Goal: Task Accomplishment & Management: Use online tool/utility

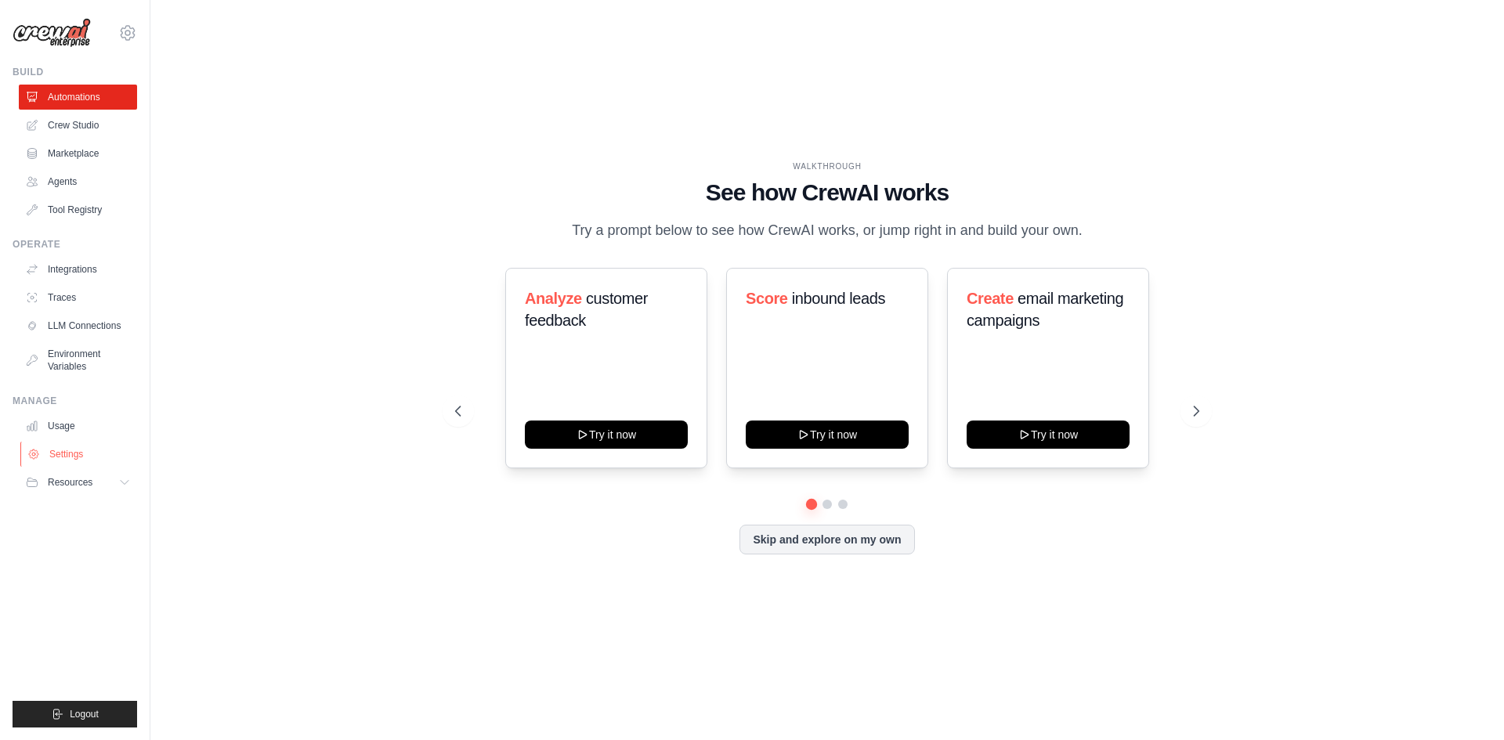
click at [85, 454] on link "Settings" at bounding box center [79, 454] width 118 height 25
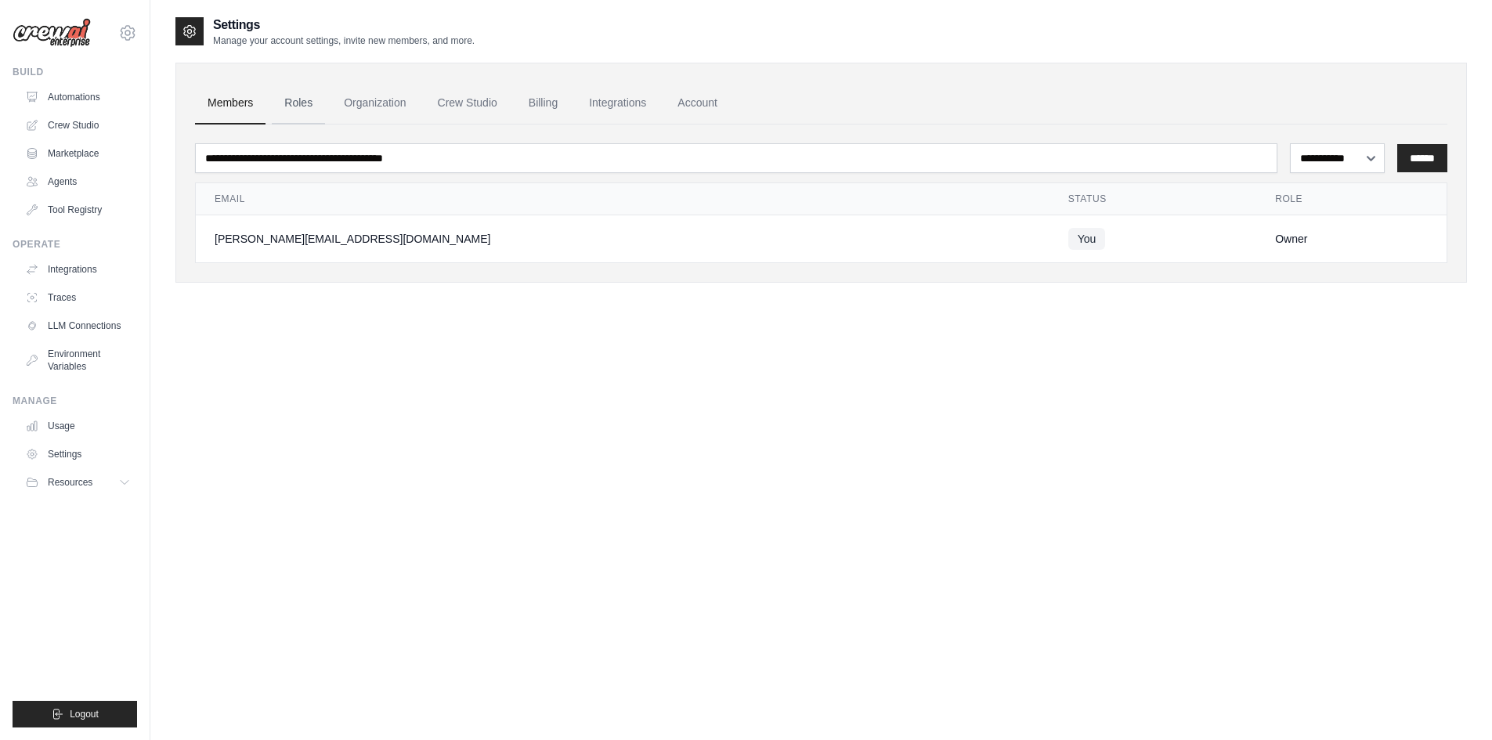
click at [295, 112] on link "Roles" at bounding box center [298, 103] width 53 height 42
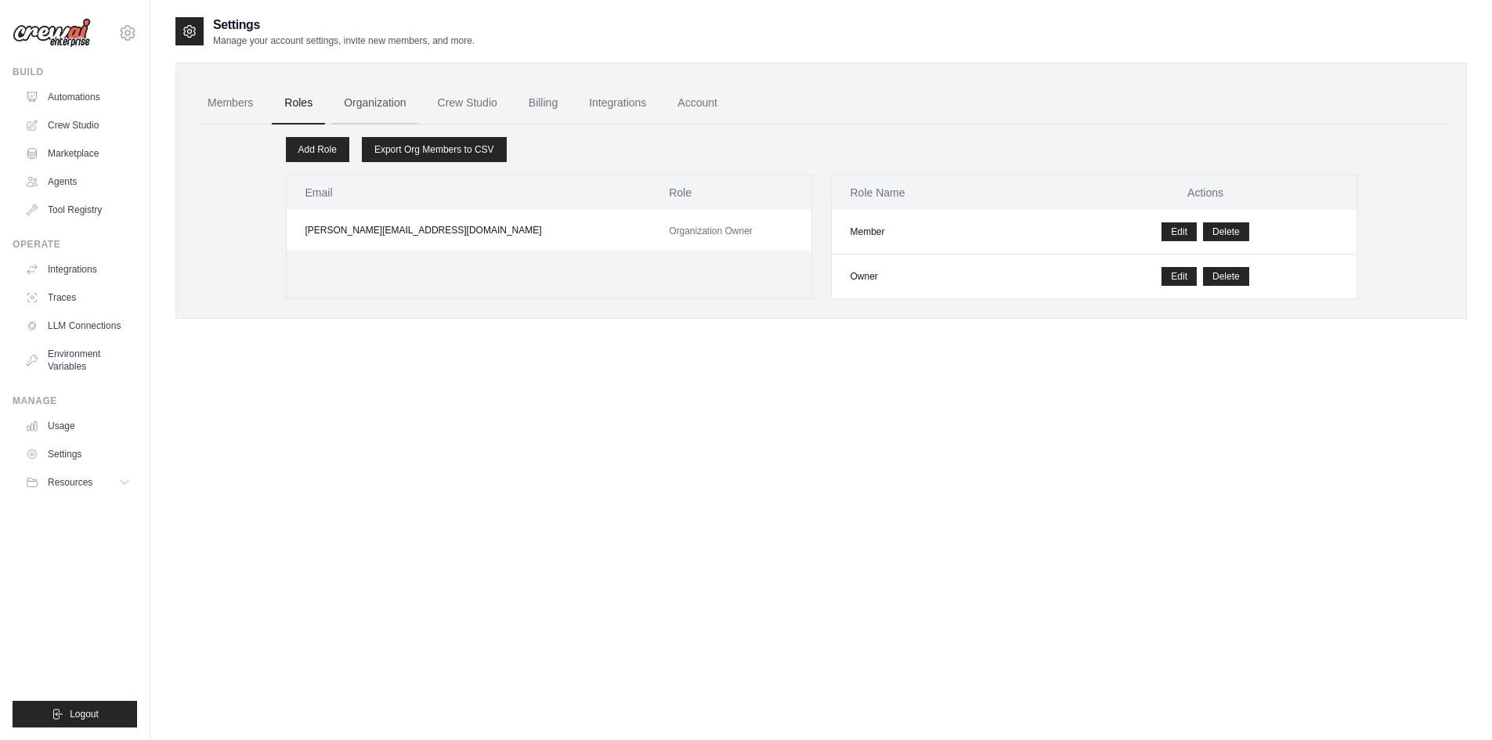
click at [389, 103] on link "Organization" at bounding box center [374, 103] width 87 height 42
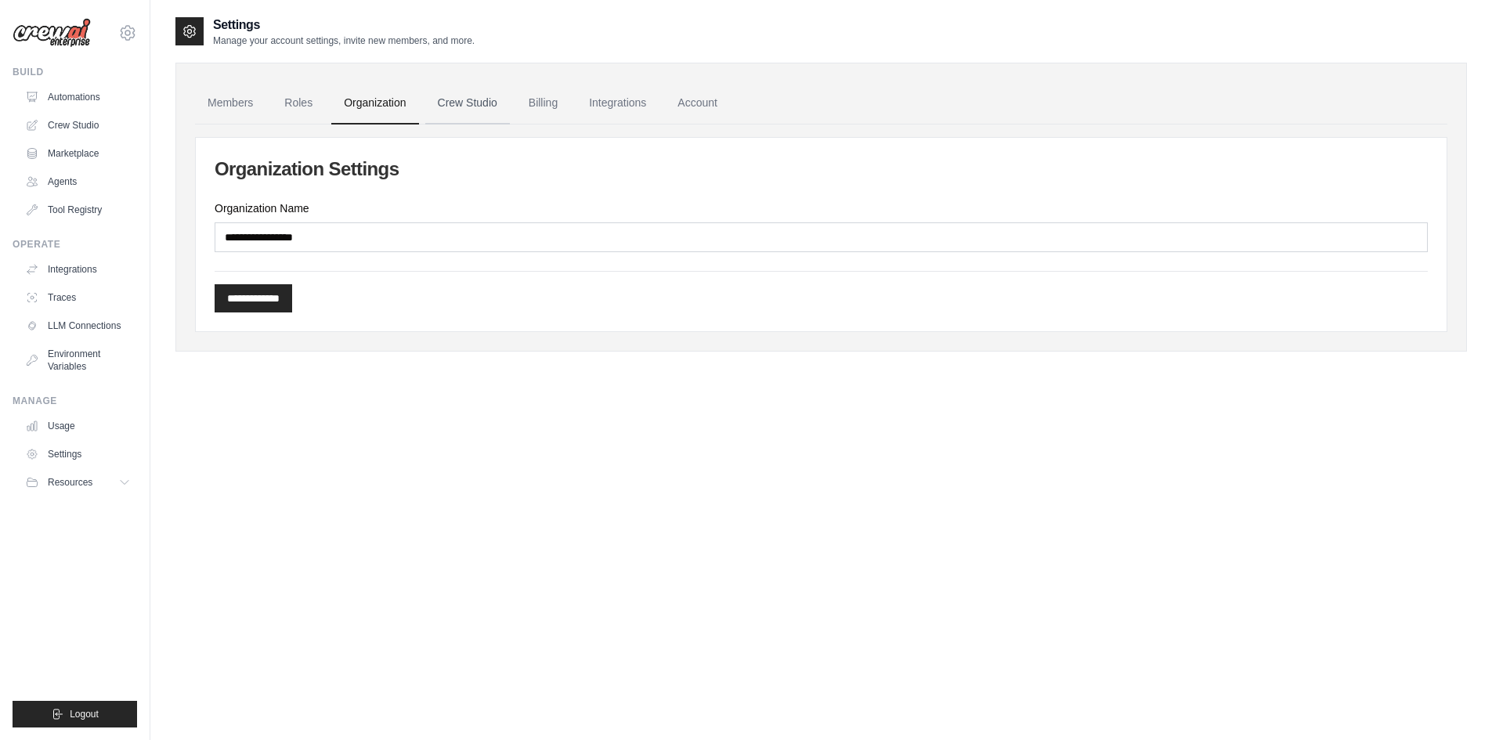
click at [469, 96] on link "Crew Studio" at bounding box center [467, 103] width 85 height 42
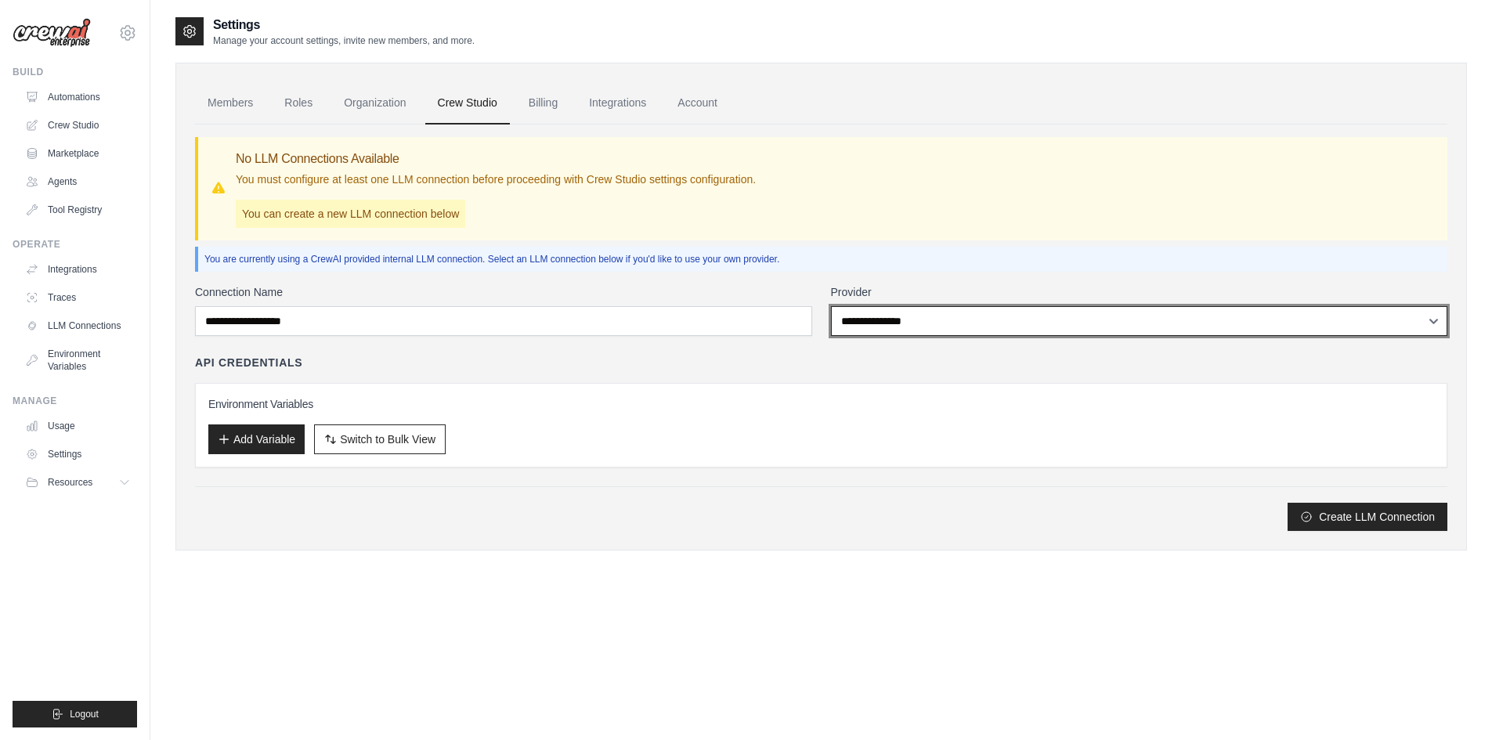
click at [1043, 313] on select "**********" at bounding box center [1139, 321] width 617 height 30
select select "******"
click at [831, 306] on select "**********" at bounding box center [1139, 321] width 617 height 30
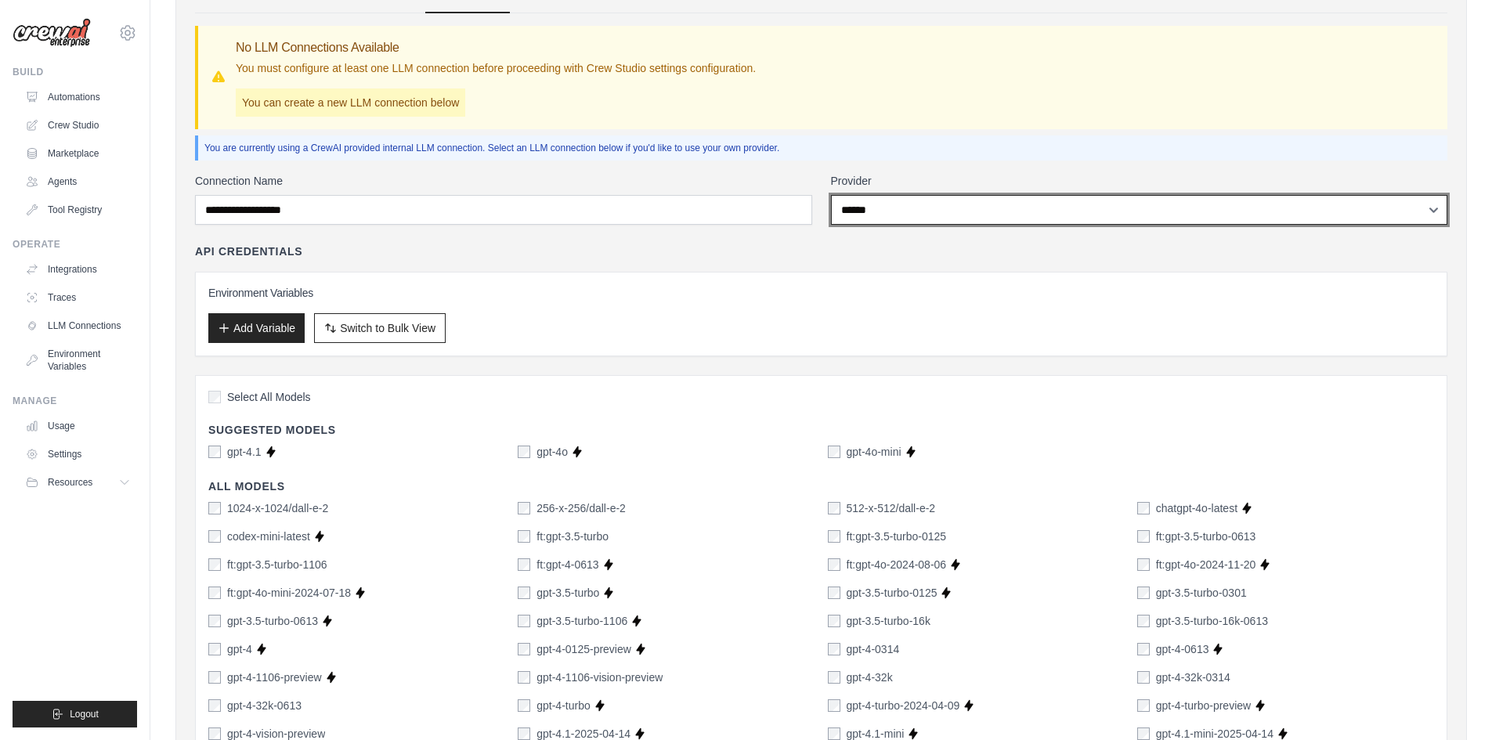
scroll to position [157, 0]
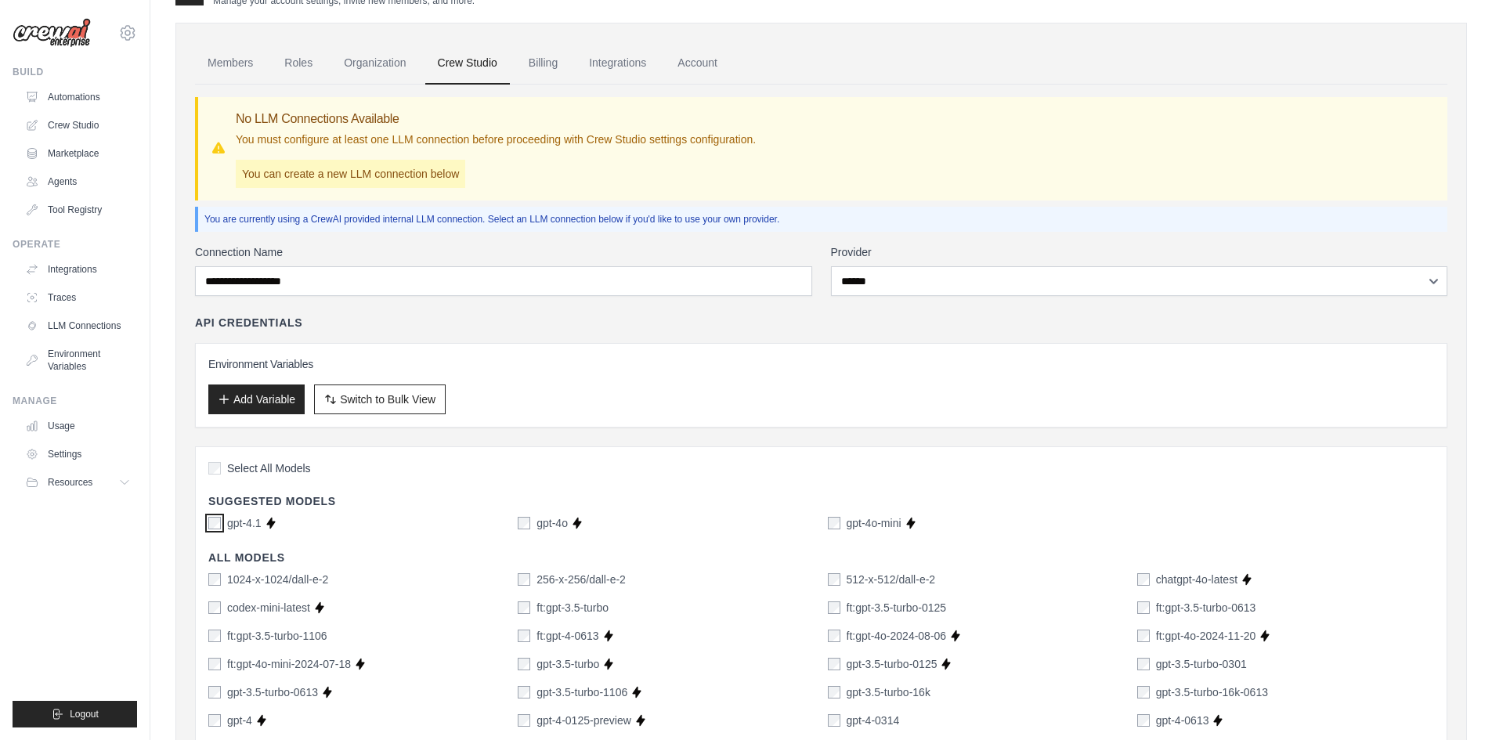
scroll to position [10, 0]
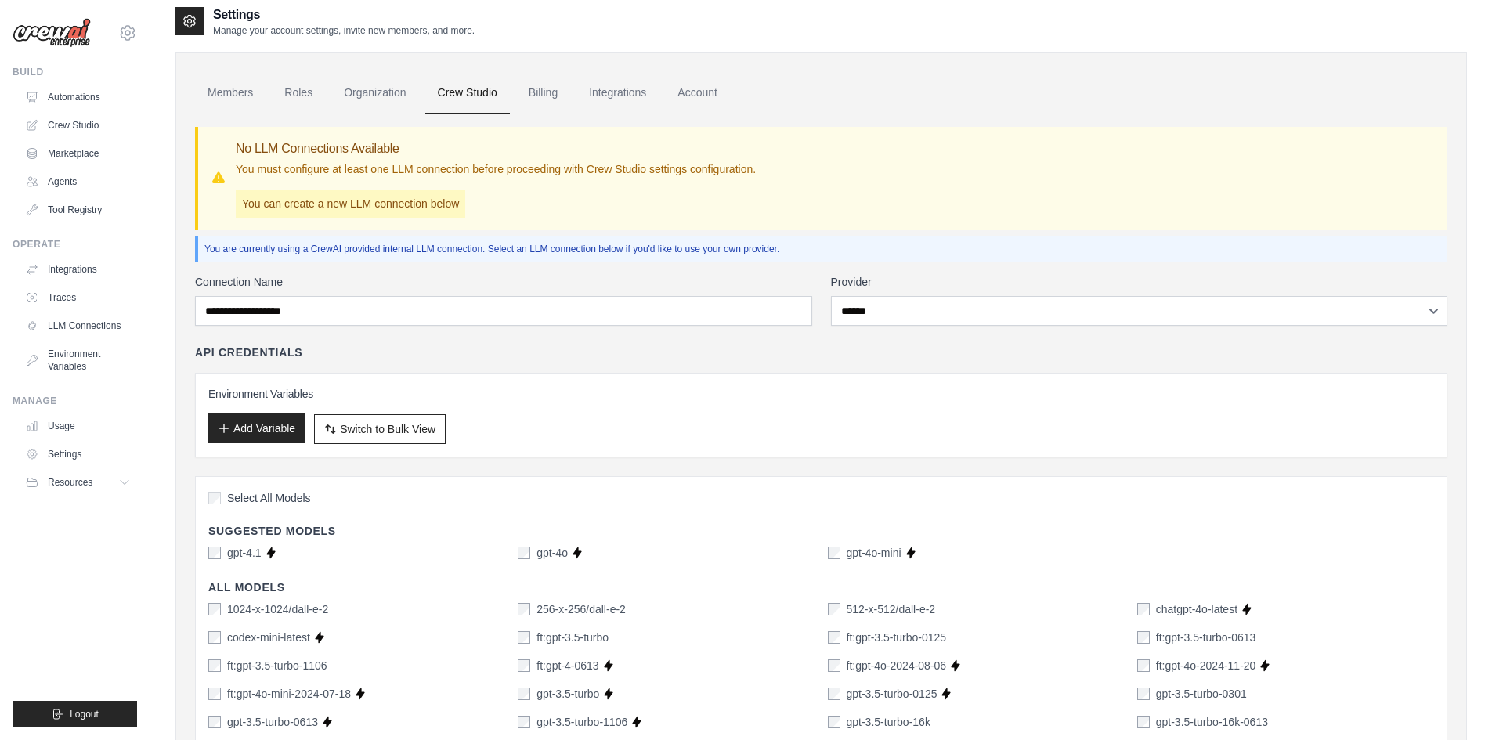
click at [262, 432] on button "Add Variable" at bounding box center [256, 429] width 96 height 30
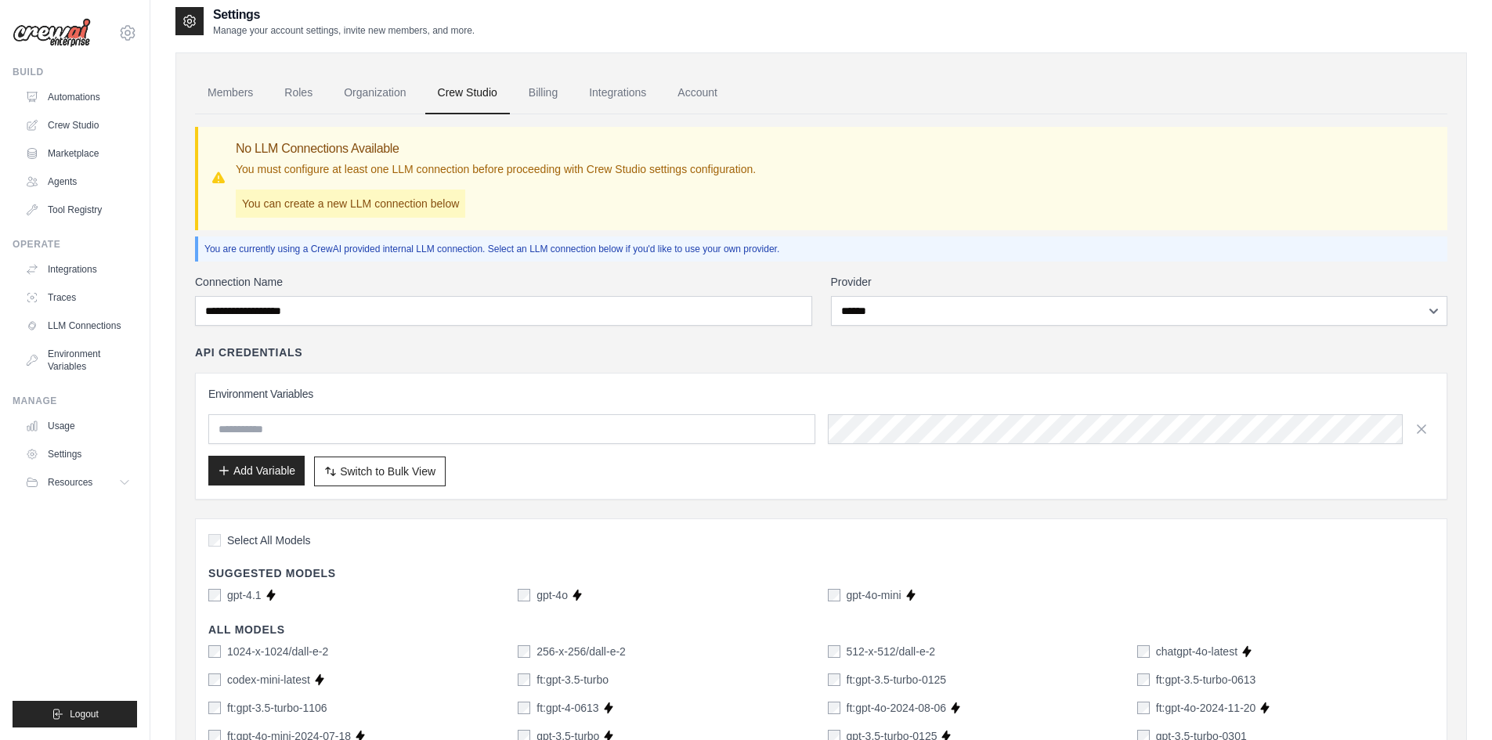
click at [262, 432] on input "text" at bounding box center [511, 429] width 607 height 30
click at [312, 444] on div "Environment Variables Add Variable Switch to Bulk View Switch to Table View" at bounding box center [821, 436] width 1226 height 100
click at [316, 430] on input "text" at bounding box center [511, 429] width 607 height 30
type input "*"
type input "******"
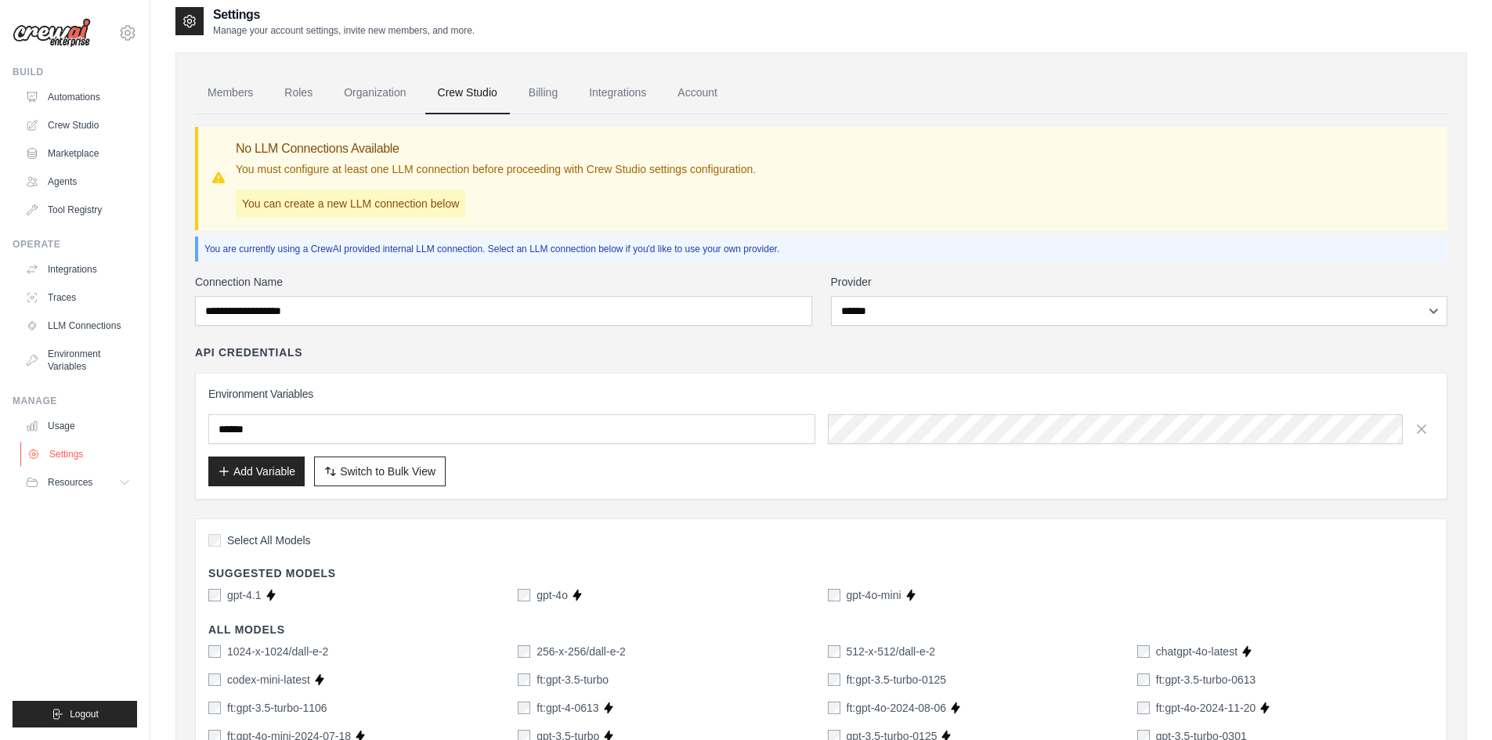
click at [60, 461] on link "Settings" at bounding box center [79, 454] width 118 height 25
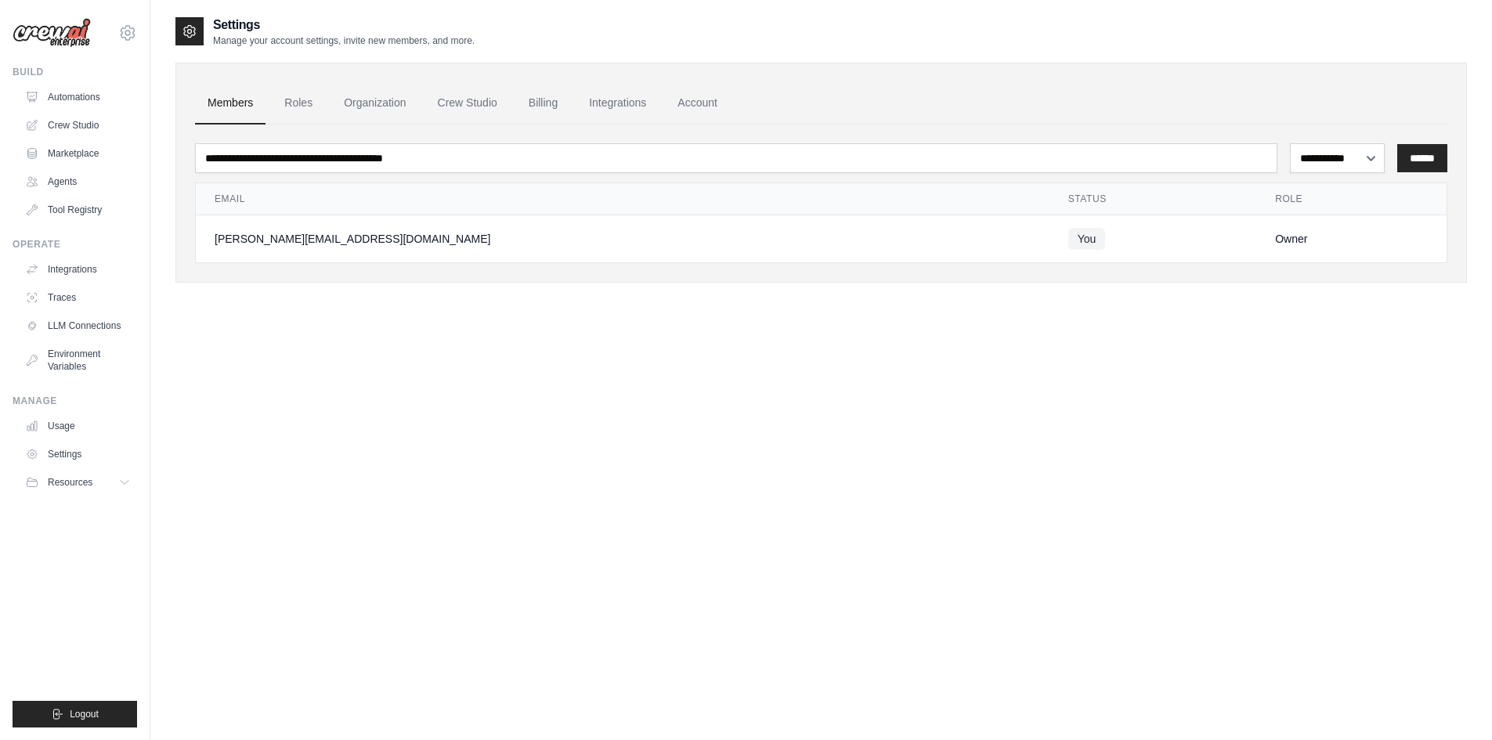
select select "******"
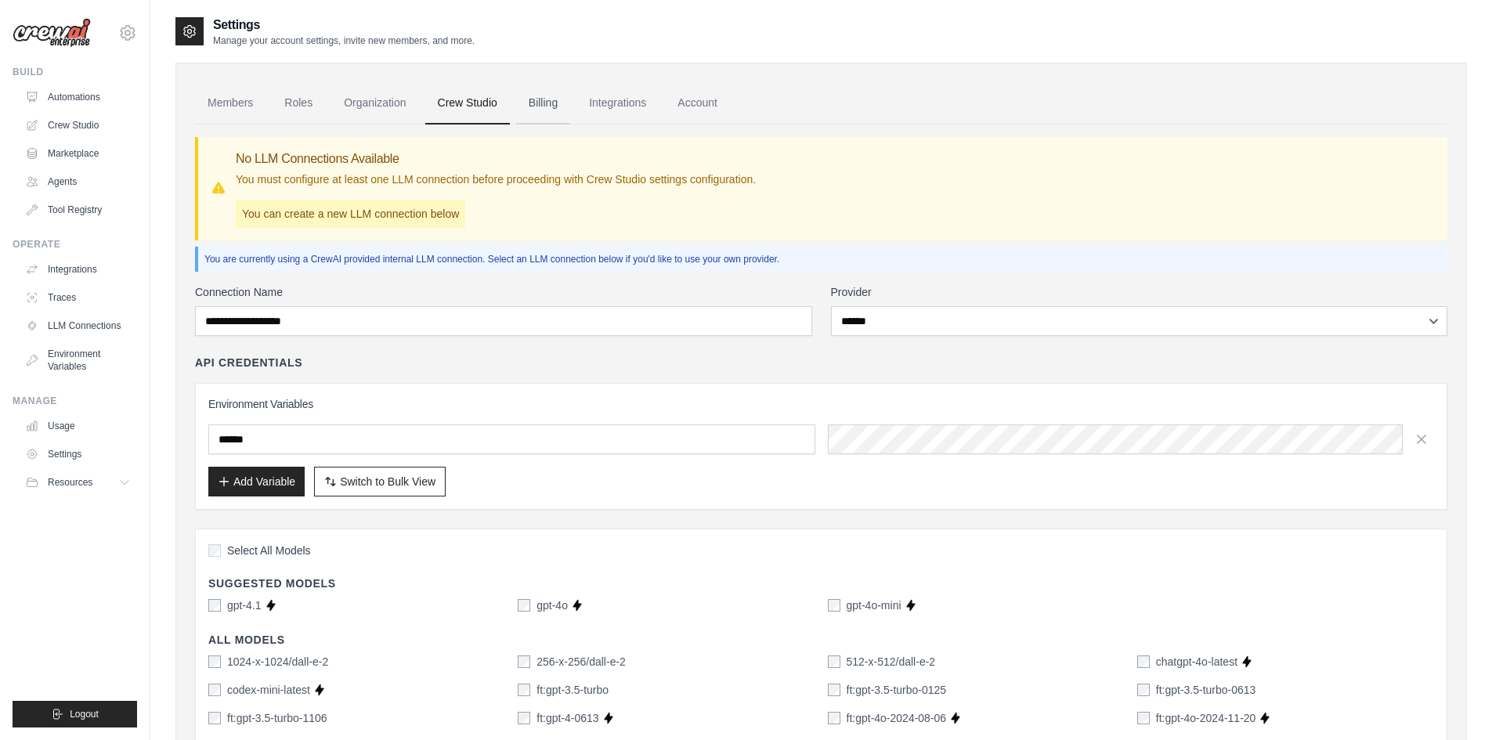
click at [537, 114] on link "Billing" at bounding box center [543, 103] width 54 height 42
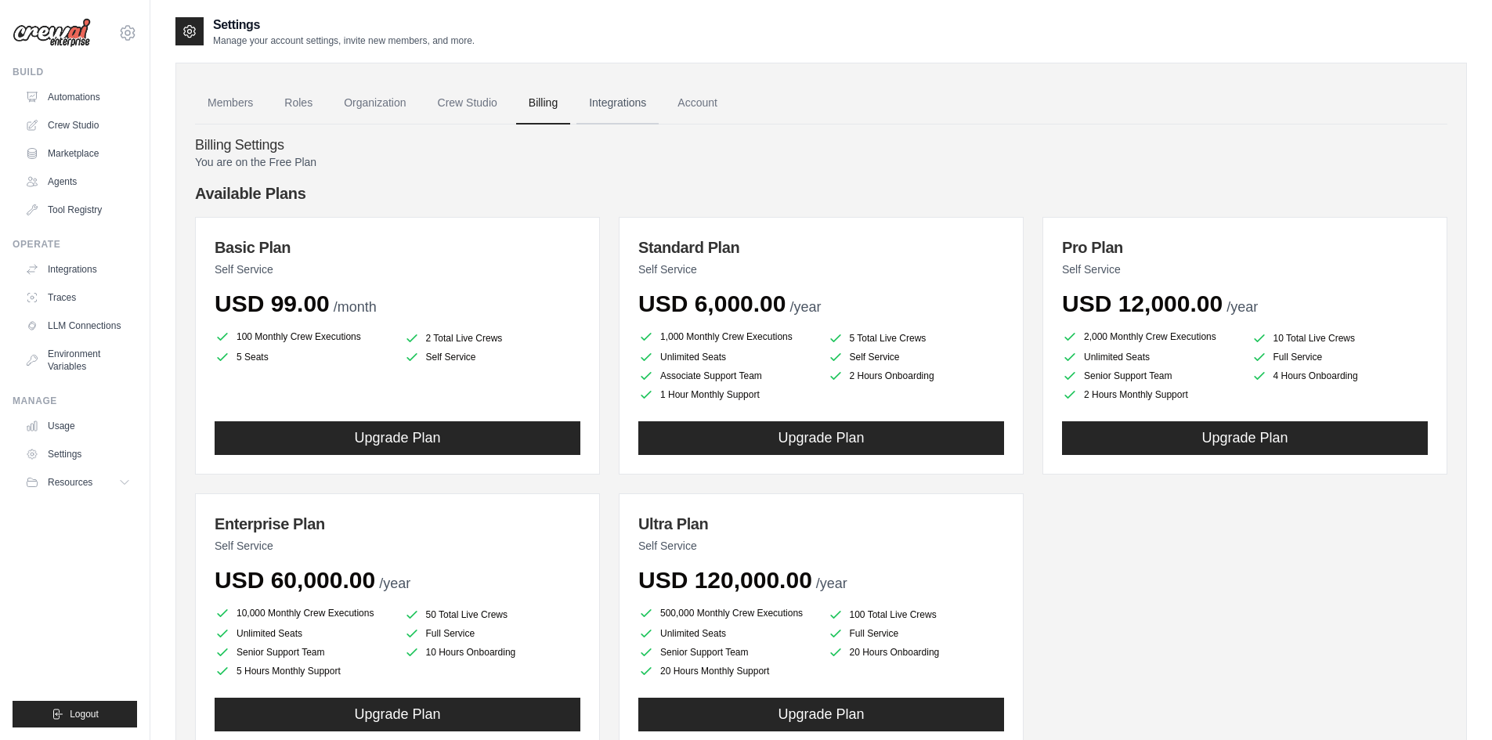
click at [589, 105] on link "Integrations" at bounding box center [618, 103] width 82 height 42
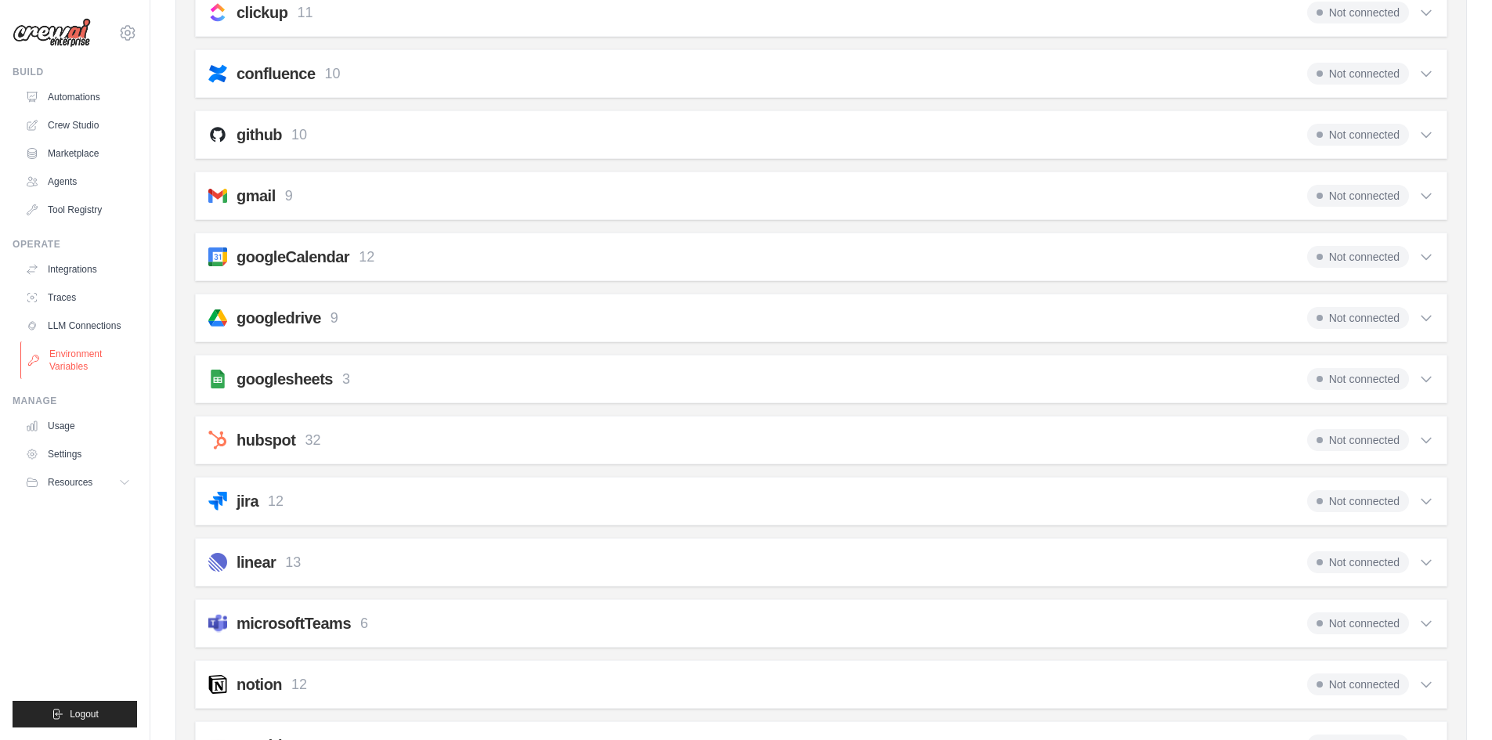
scroll to position [208, 0]
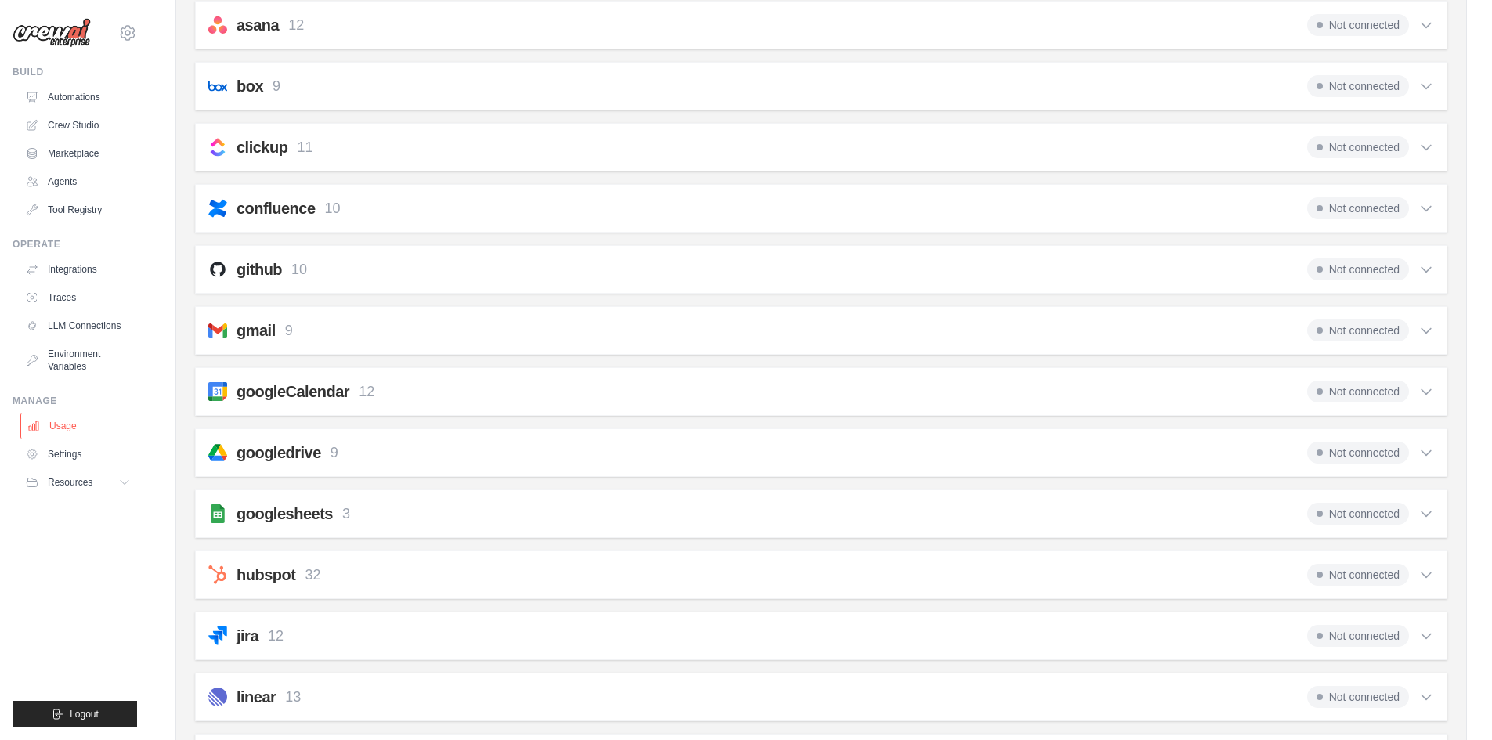
click at [67, 434] on link "Usage" at bounding box center [79, 426] width 118 height 25
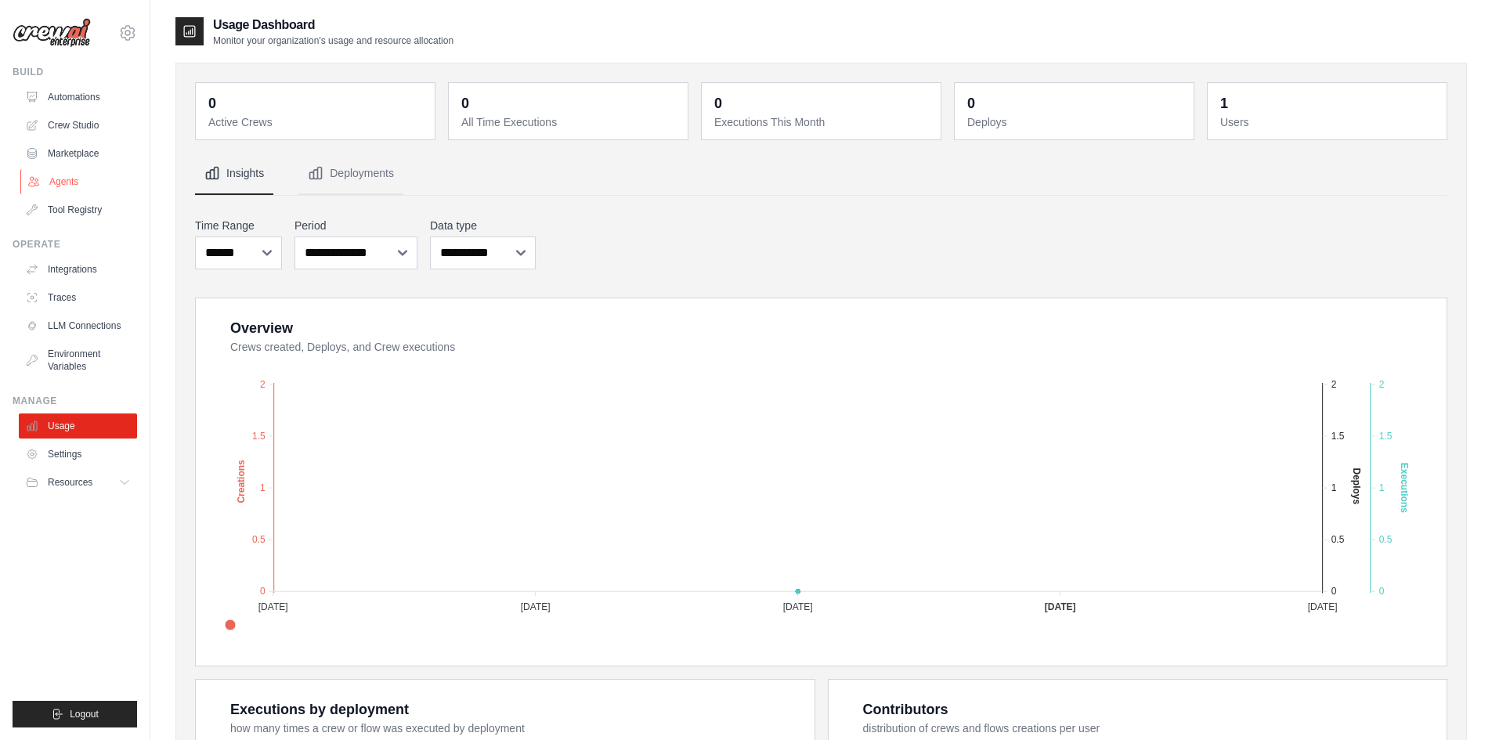
click at [89, 182] on link "Agents" at bounding box center [79, 181] width 118 height 25
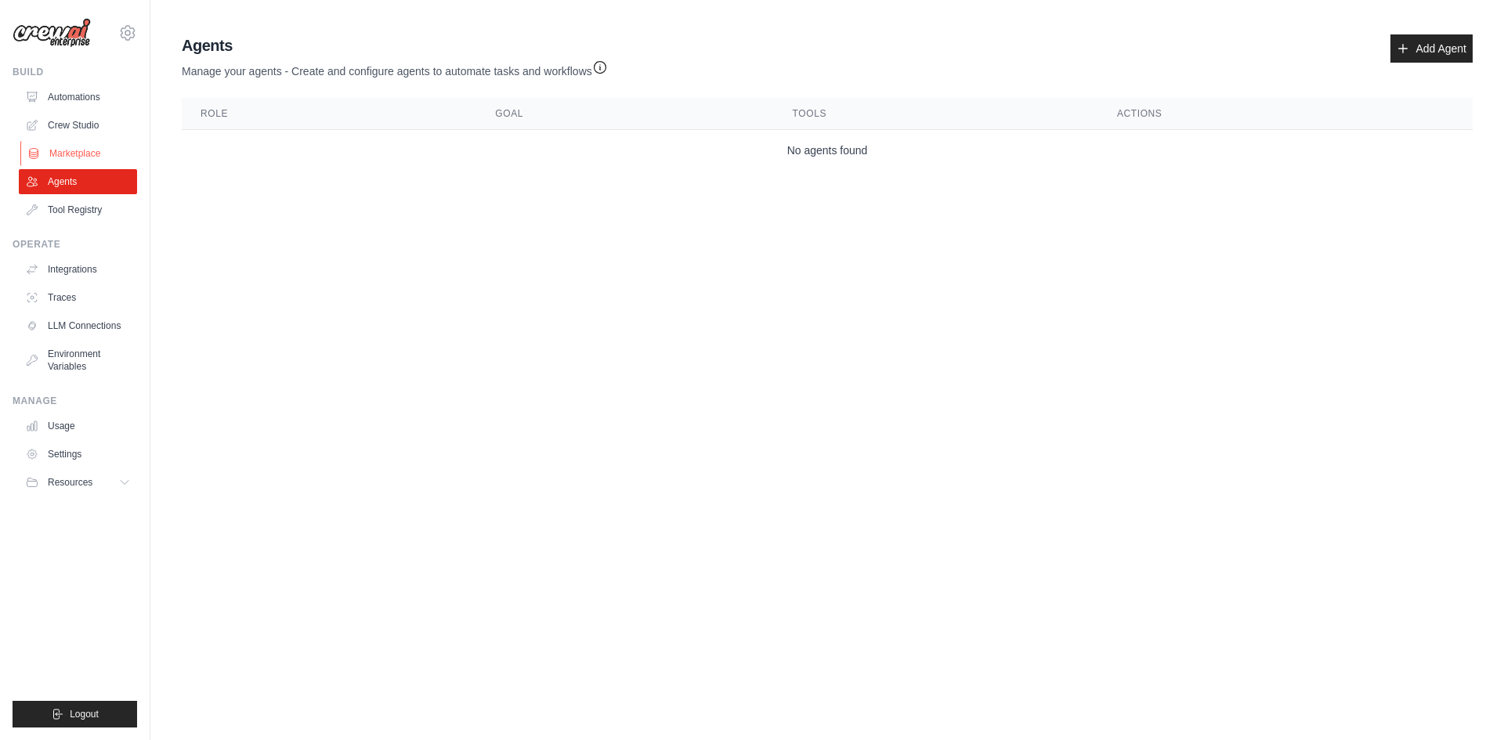
click at [78, 154] on link "Marketplace" at bounding box center [79, 153] width 118 height 25
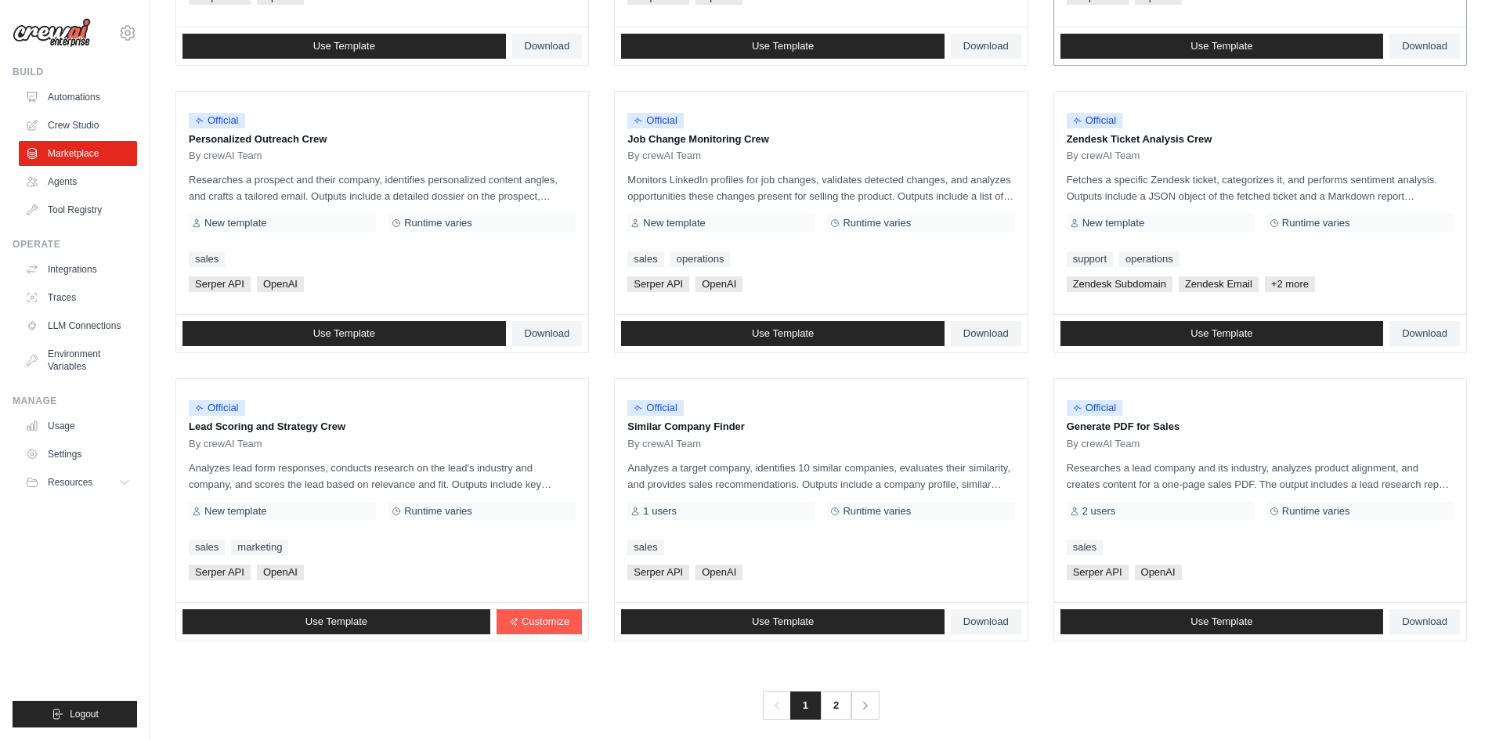
scroll to position [711, 0]
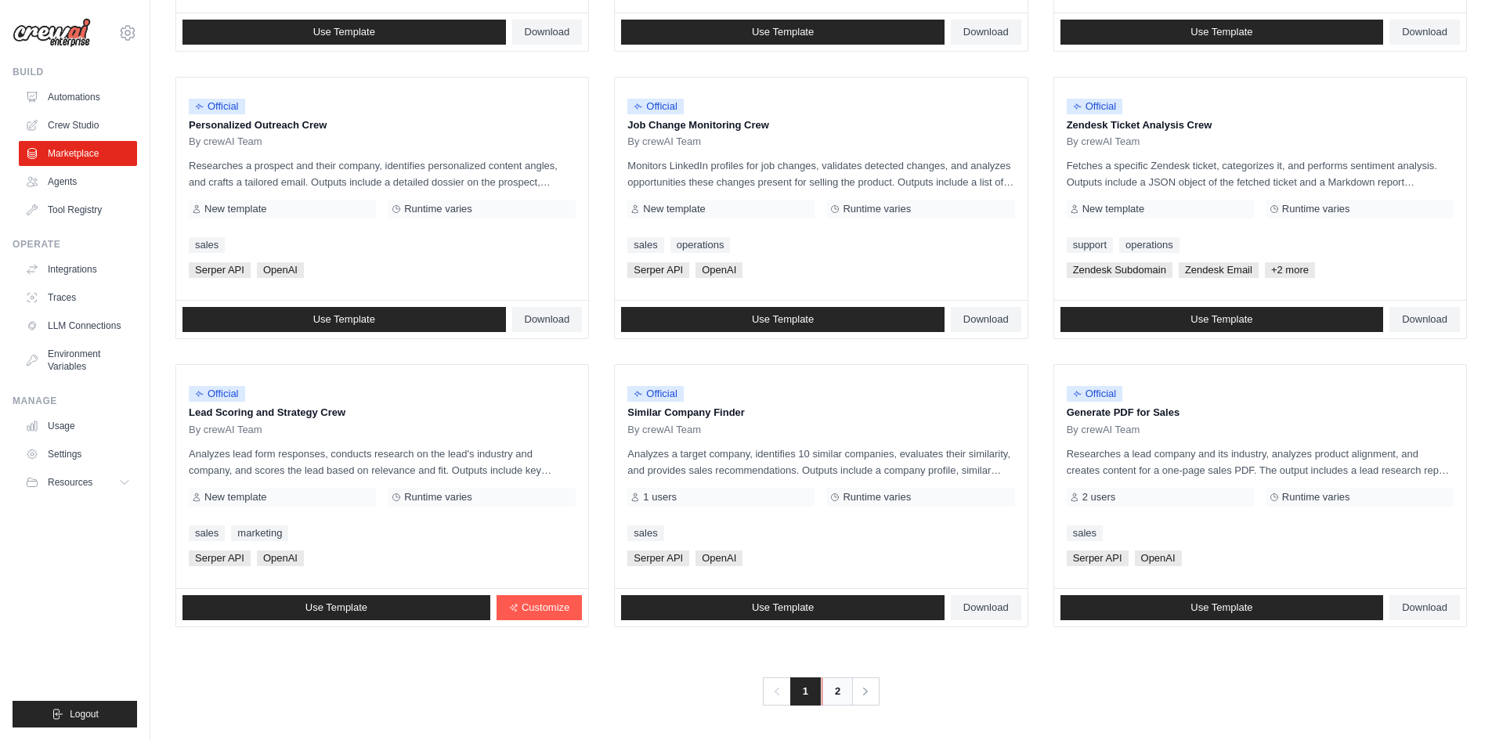
click at [835, 689] on link "2" at bounding box center [837, 692] width 31 height 28
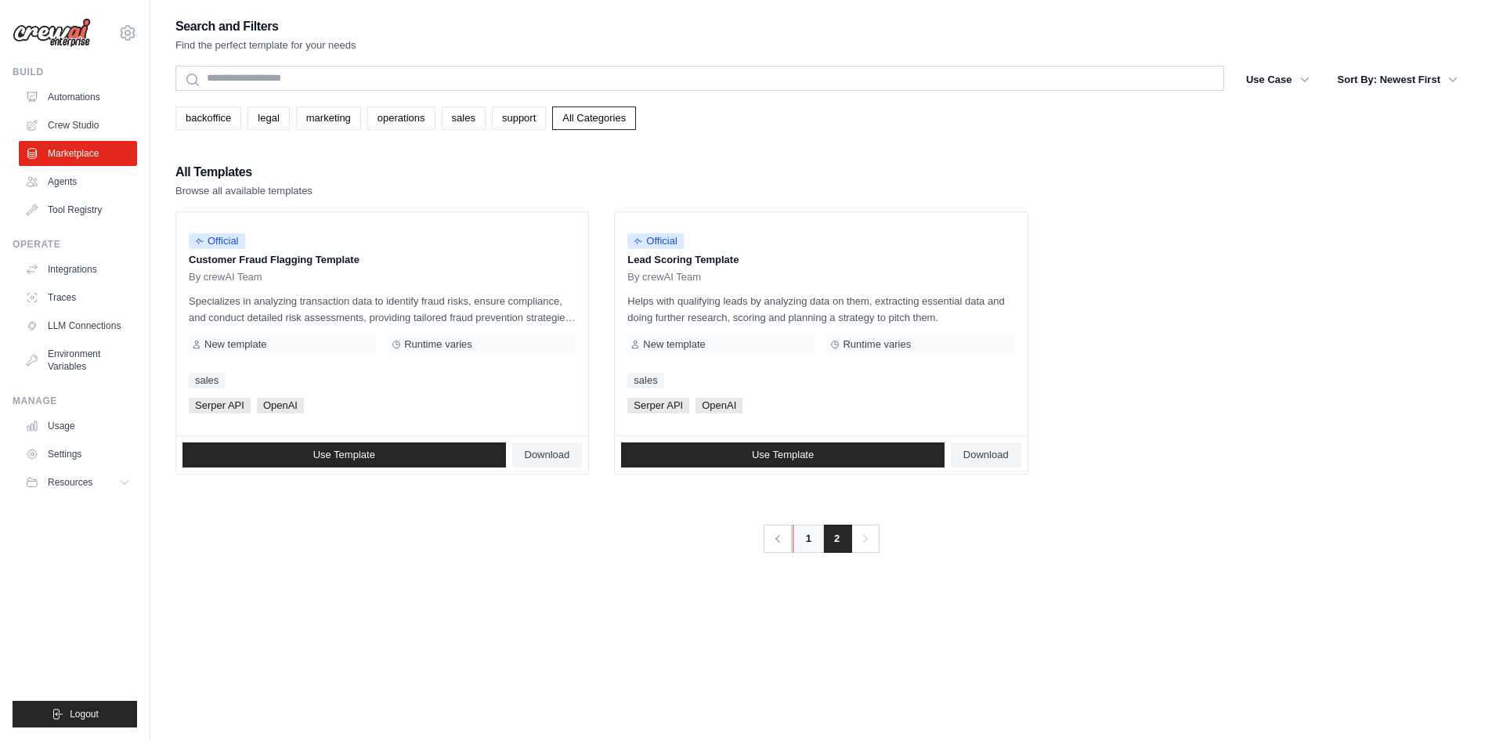
click at [805, 546] on link "1" at bounding box center [808, 539] width 31 height 28
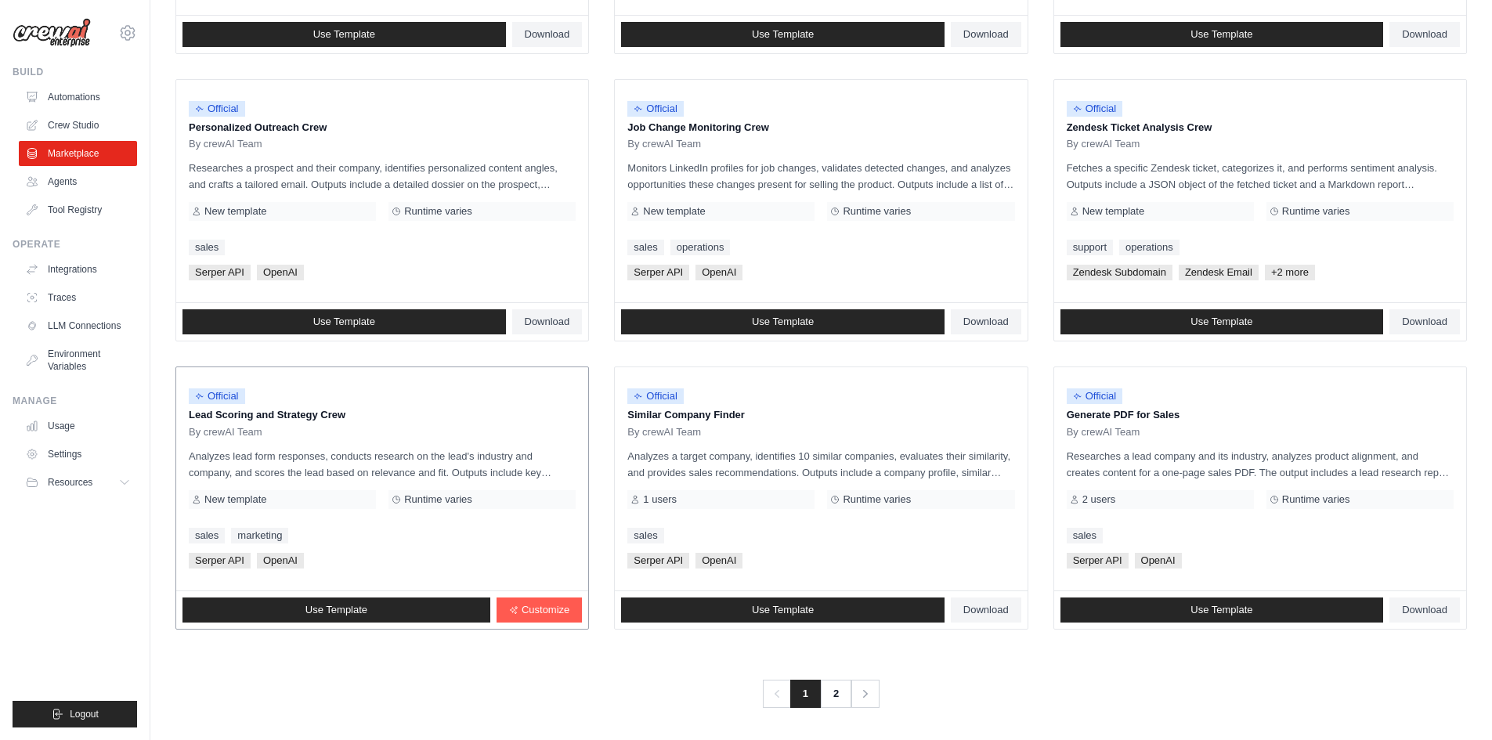
scroll to position [711, 0]
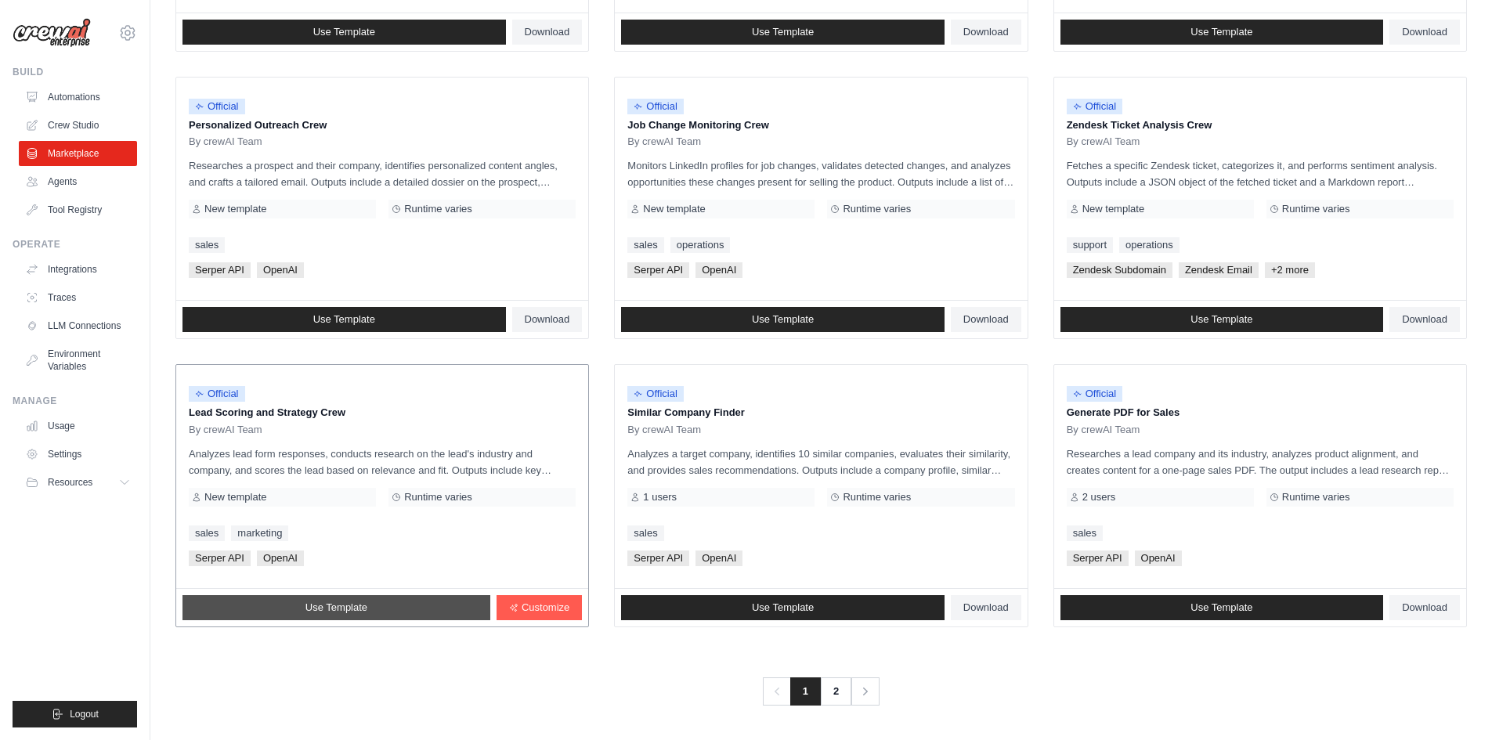
click at [454, 608] on link "Use Template" at bounding box center [337, 607] width 308 height 25
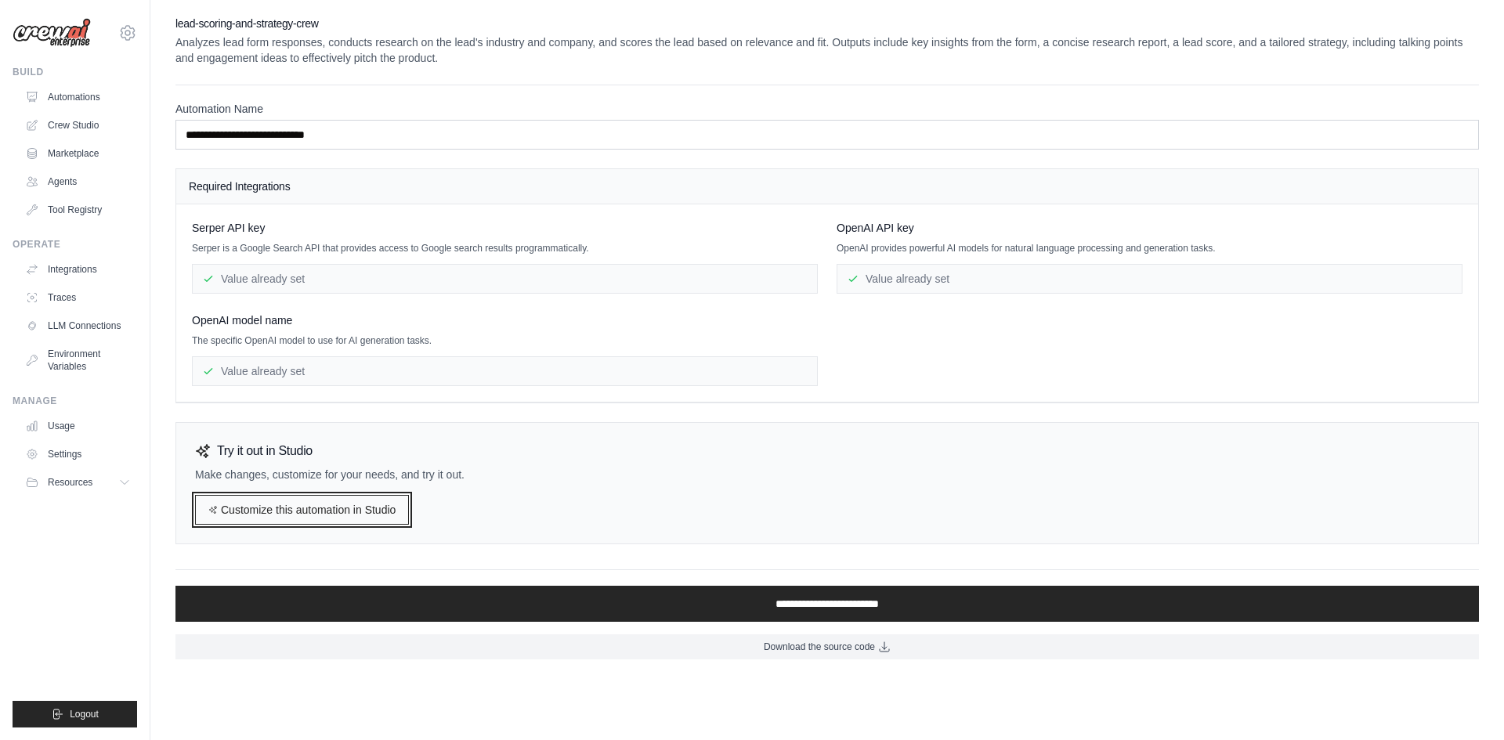
click at [316, 516] on link "Customize this automation in Studio" at bounding box center [302, 510] width 214 height 30
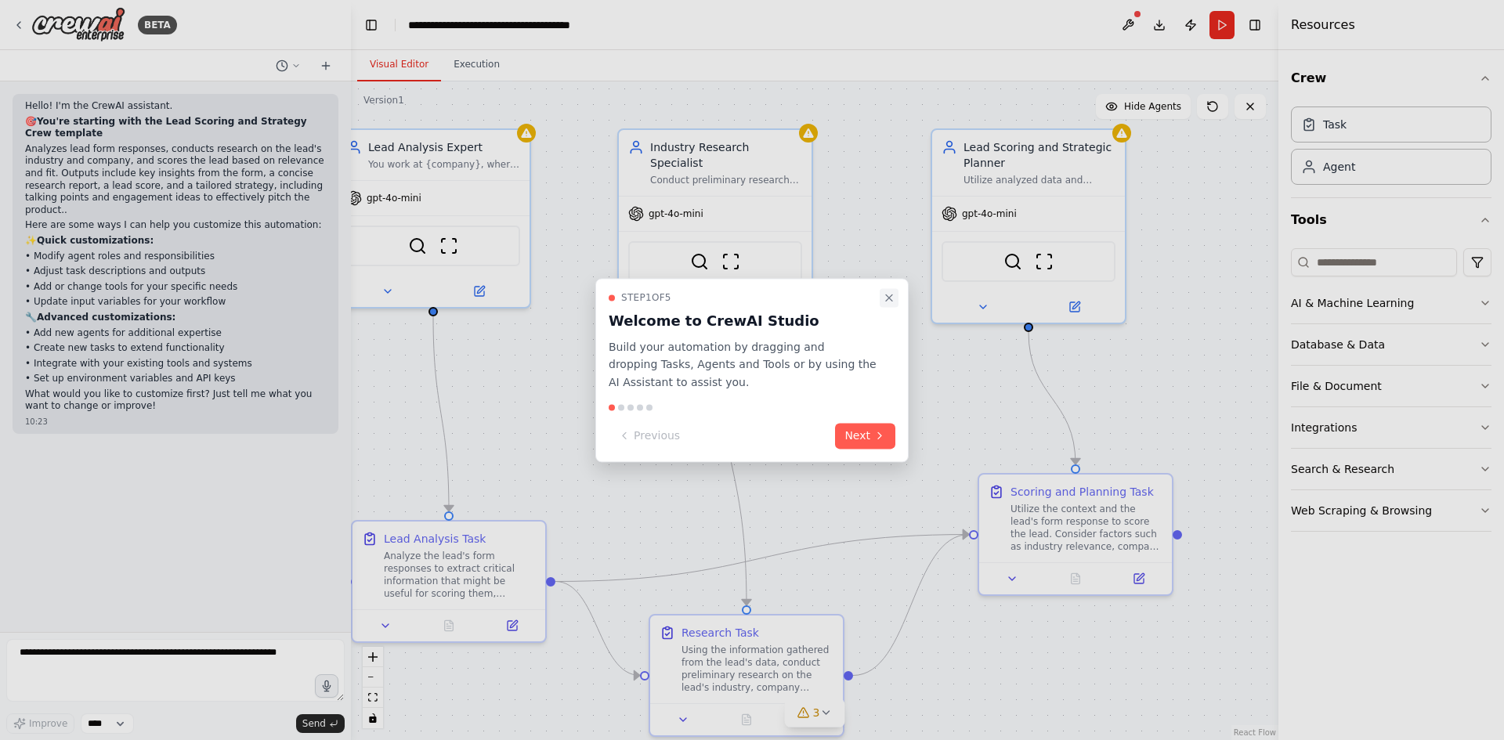
click at [891, 298] on icon "Close walkthrough" at bounding box center [889, 297] width 13 height 13
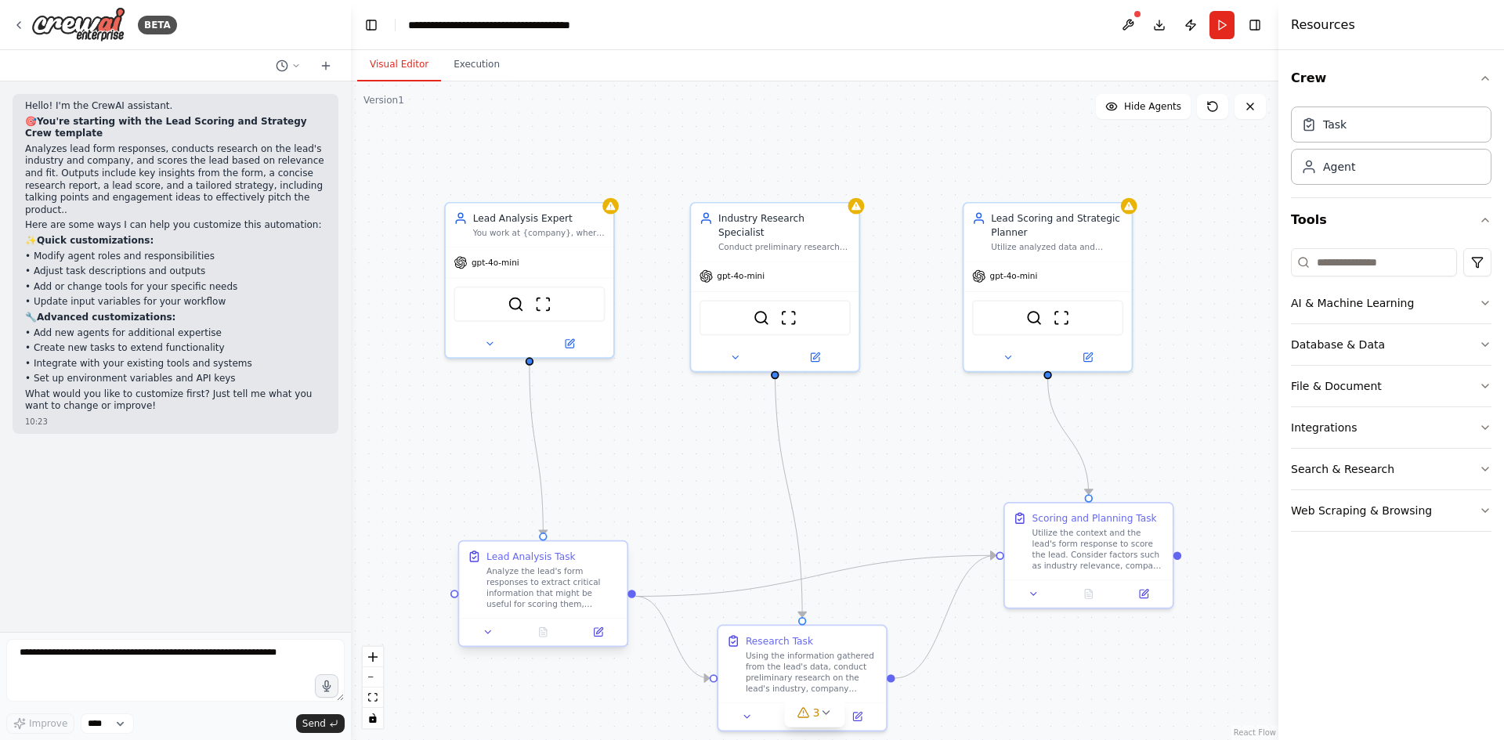
drag, startPoint x: 594, startPoint y: 460, endPoint x: 611, endPoint y: 587, distance: 128.1
click at [655, 520] on div ".deletable-edge-delete-btn { width: 20px; height: 20px; border: 0px solid #ffff…" at bounding box center [815, 410] width 928 height 659
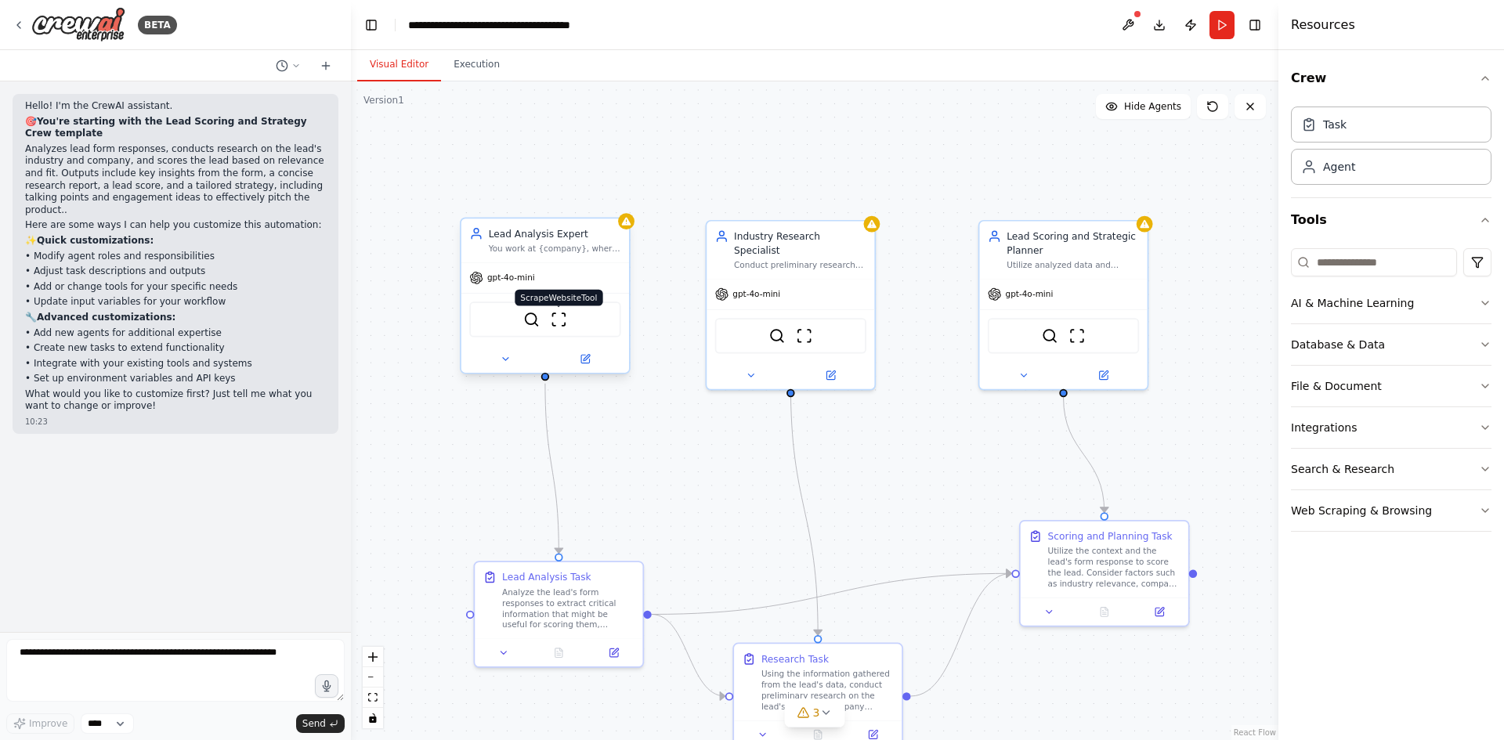
click at [551, 321] on img at bounding box center [559, 320] width 16 height 16
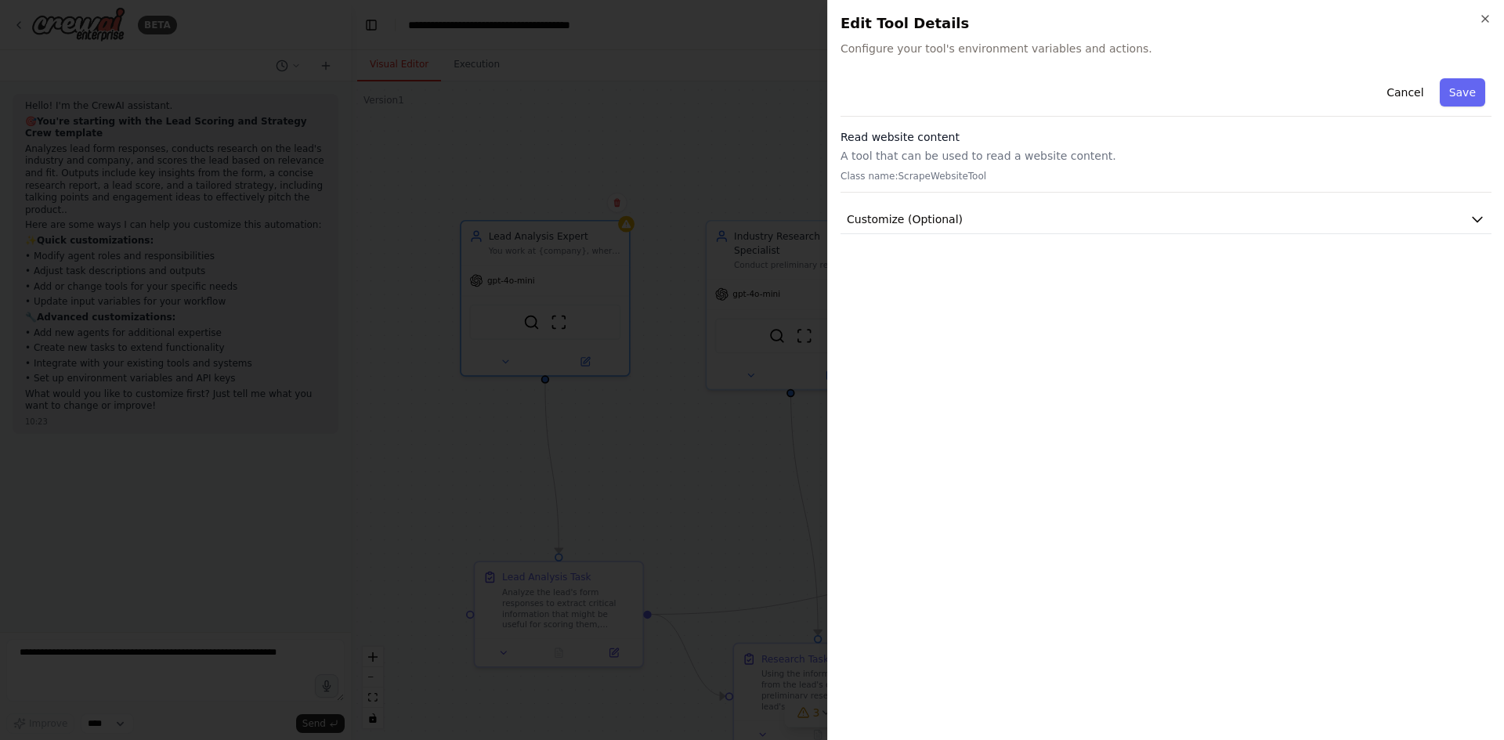
drag, startPoint x: 707, startPoint y: 289, endPoint x: 696, endPoint y: 289, distance: 11.8
click at [708, 289] on div at bounding box center [752, 370] width 1504 height 740
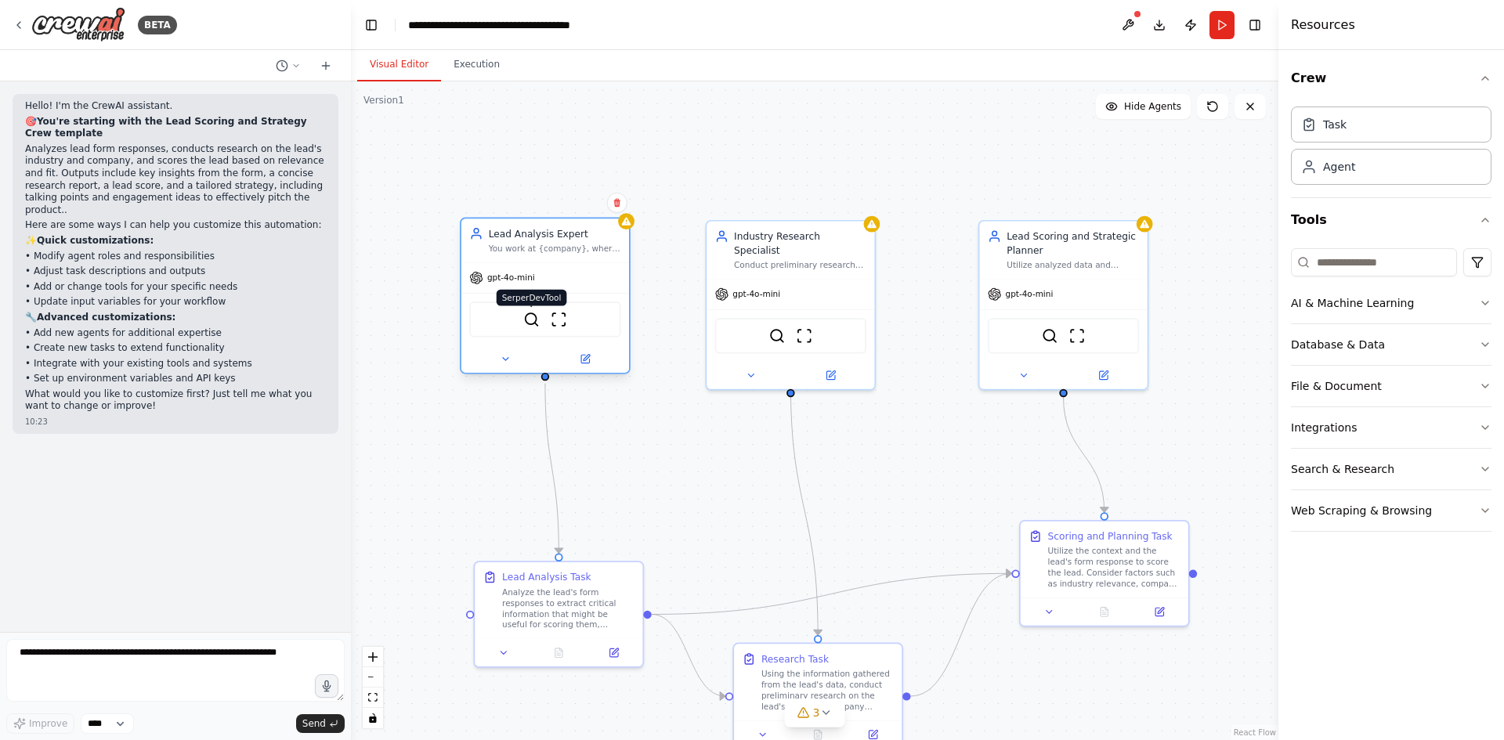
click at [535, 325] on img at bounding box center [531, 320] width 16 height 16
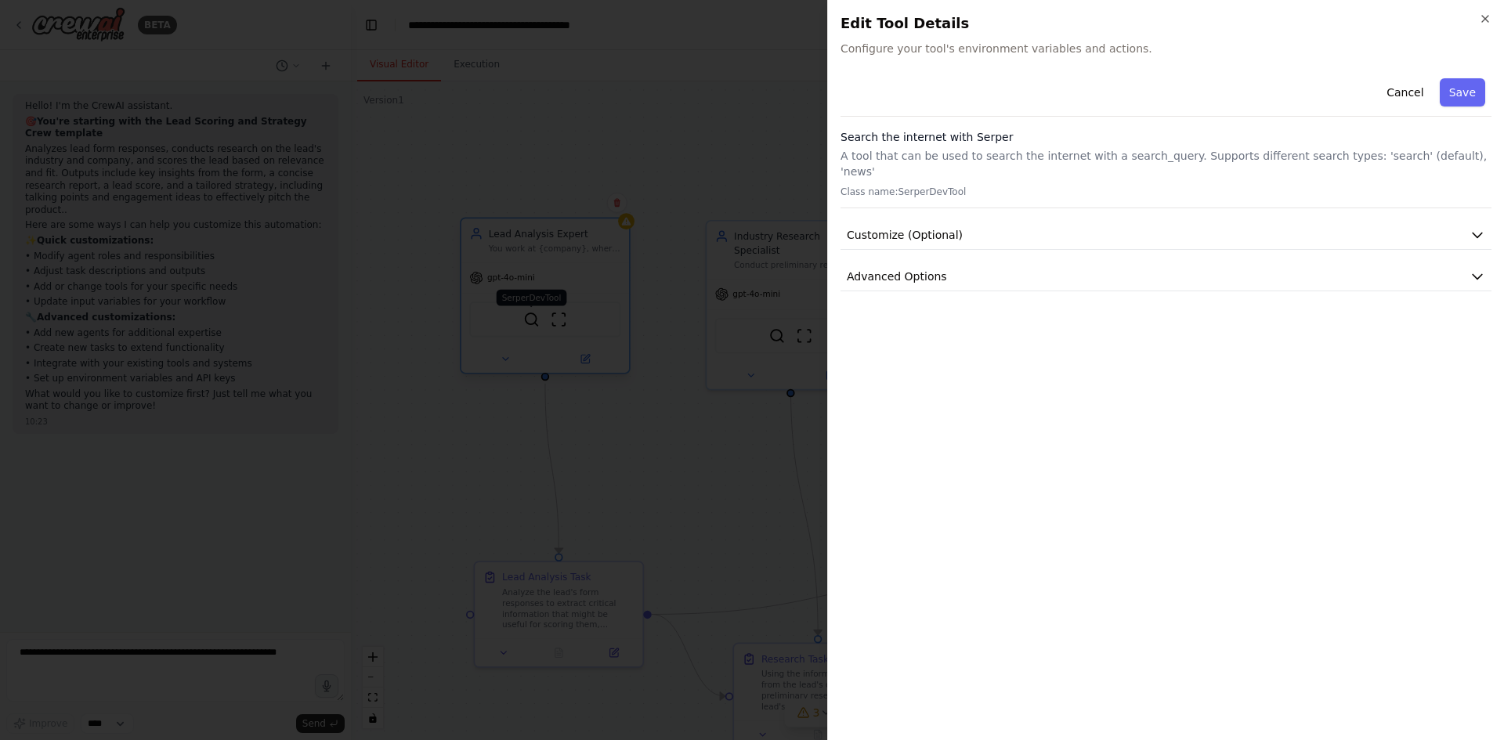
click at [535, 325] on div at bounding box center [752, 370] width 1504 height 740
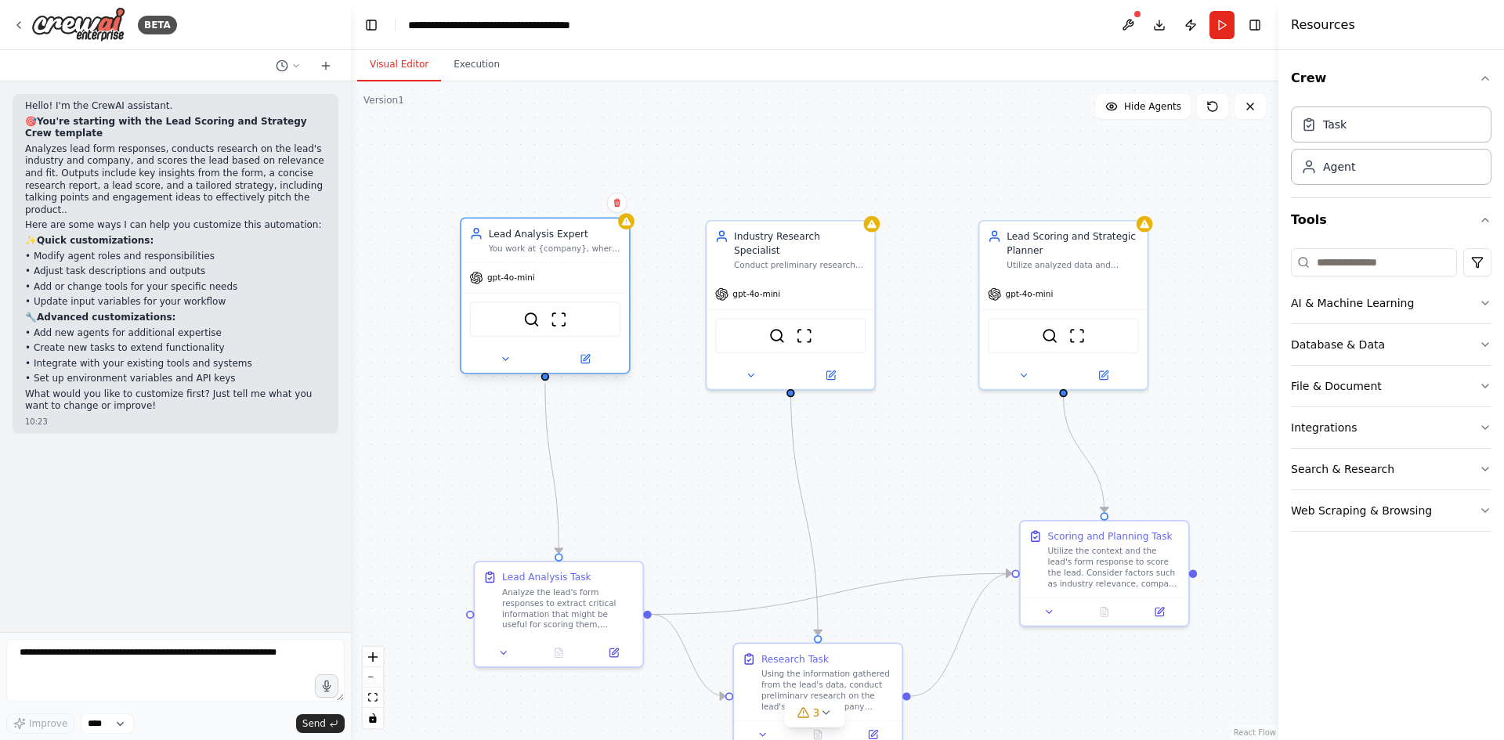
click at [531, 251] on div "You work at {company}, where you main goal is to analyze leads form responses t…" at bounding box center [555, 248] width 132 height 11
click at [527, 240] on div "Lead Analysis Expert You work at {company}, where you main goal is to analyze l…" at bounding box center [555, 240] width 132 height 27
click at [536, 241] on div "Lead Analysis Expert You work at {company}, where you main goal is to analyze l…" at bounding box center [555, 240] width 132 height 27
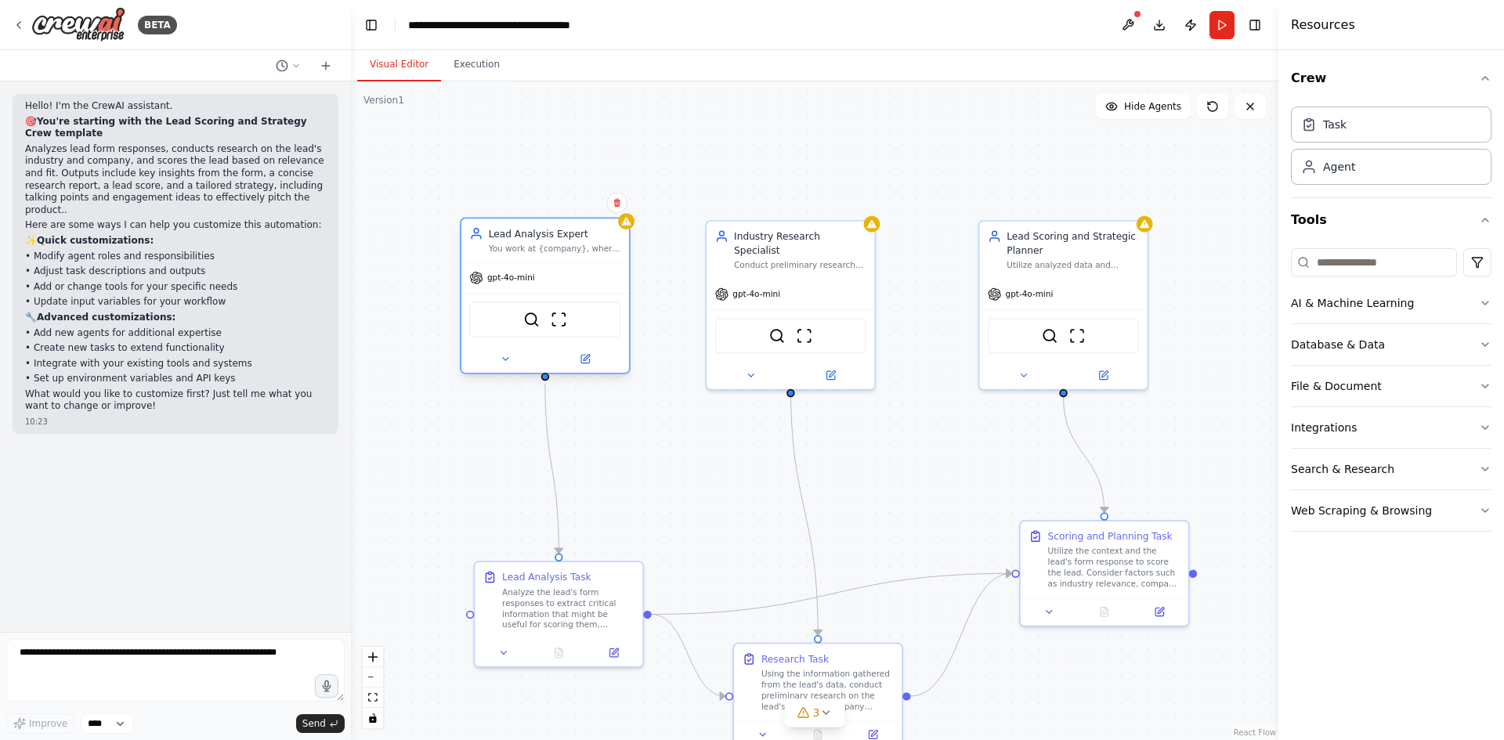
click at [538, 254] on div "You work at {company}, where you main goal is to analyze leads form responses t…" at bounding box center [555, 248] width 132 height 11
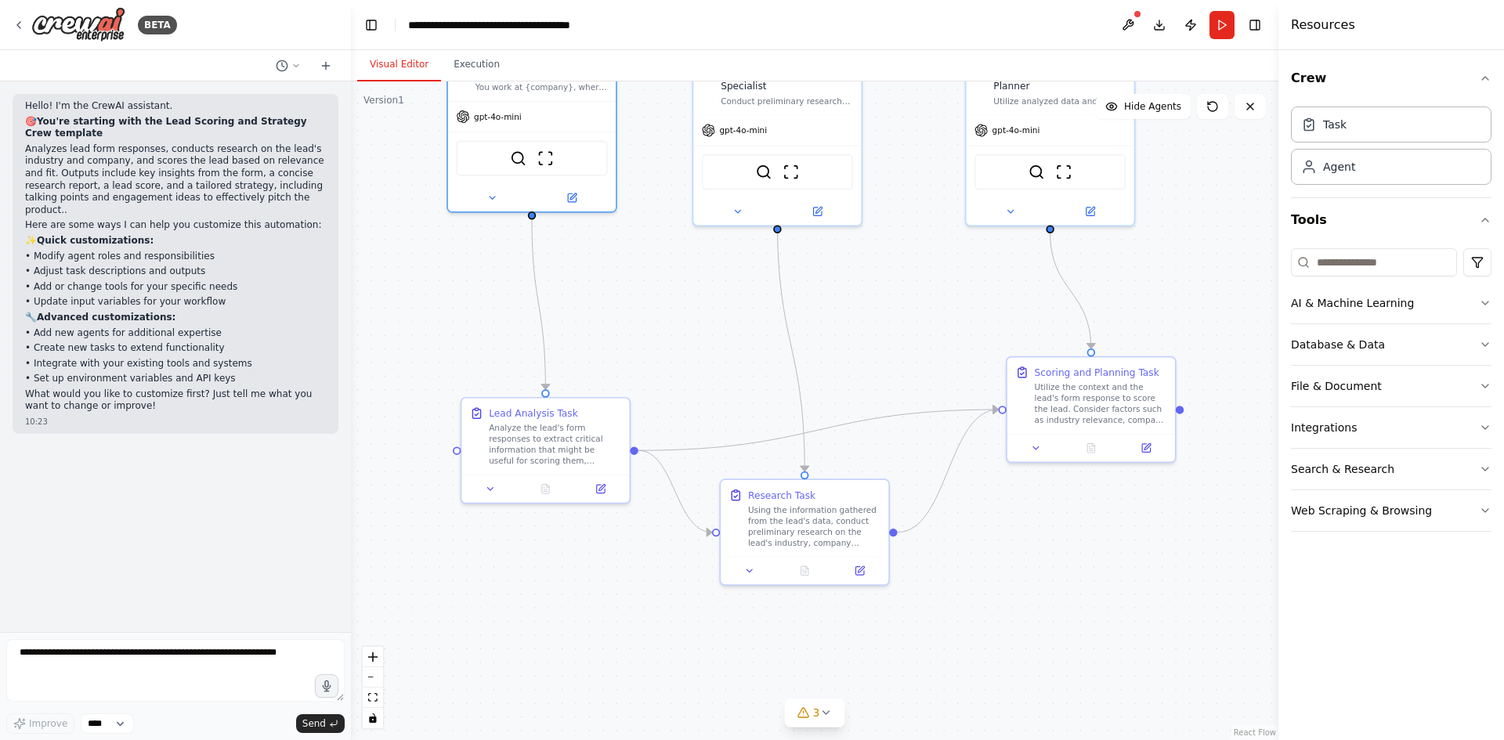
drag, startPoint x: 679, startPoint y: 494, endPoint x: 645, endPoint y: 300, distance: 197.3
click at [645, 300] on div ".deletable-edge-delete-btn { width: 20px; height: 20px; border: 0px solid #ffff…" at bounding box center [815, 410] width 928 height 659
